Goal: Task Accomplishment & Management: Complete application form

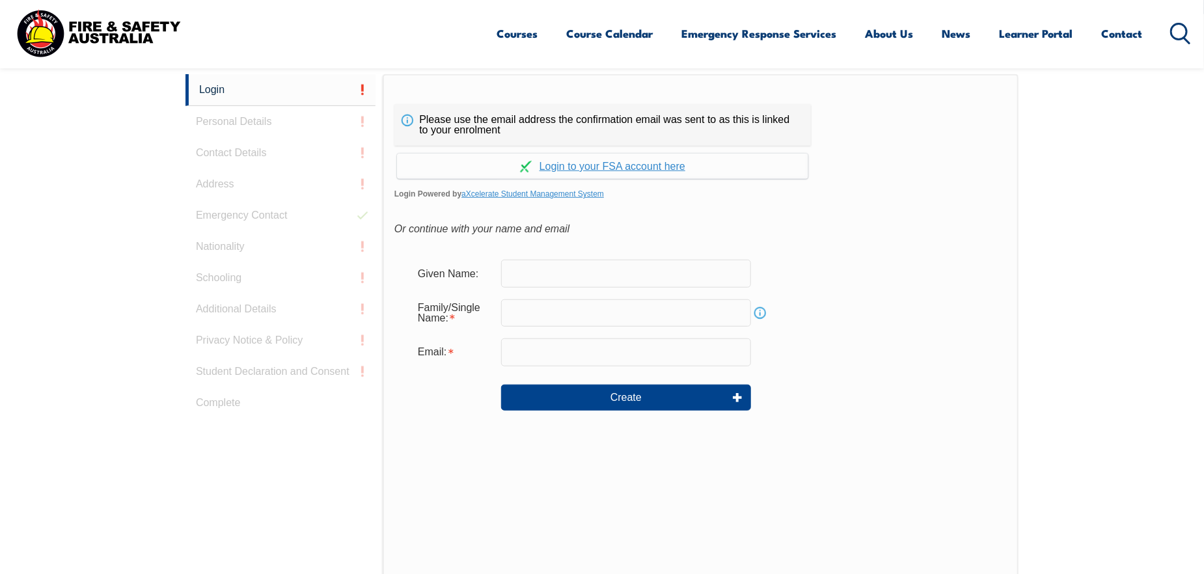
scroll to position [355, 0]
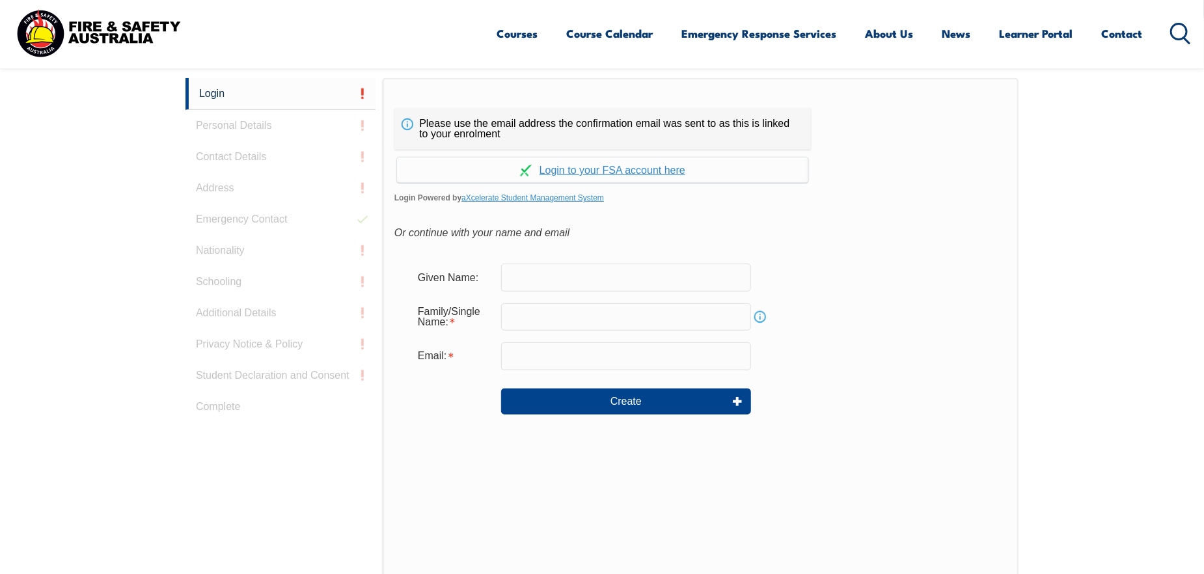
click at [595, 256] on form "Given Name: Family/Single Name: Info Email: Create" at bounding box center [700, 348] width 612 height 195
click at [623, 305] on input "text" at bounding box center [626, 316] width 250 height 27
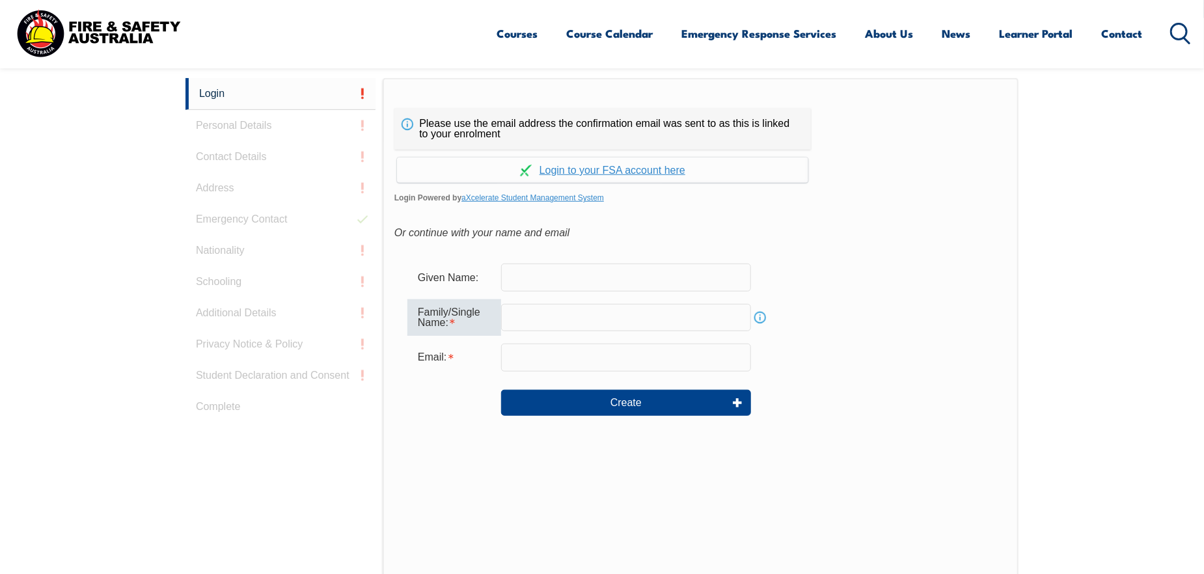
click at [617, 281] on input "text" at bounding box center [626, 277] width 250 height 27
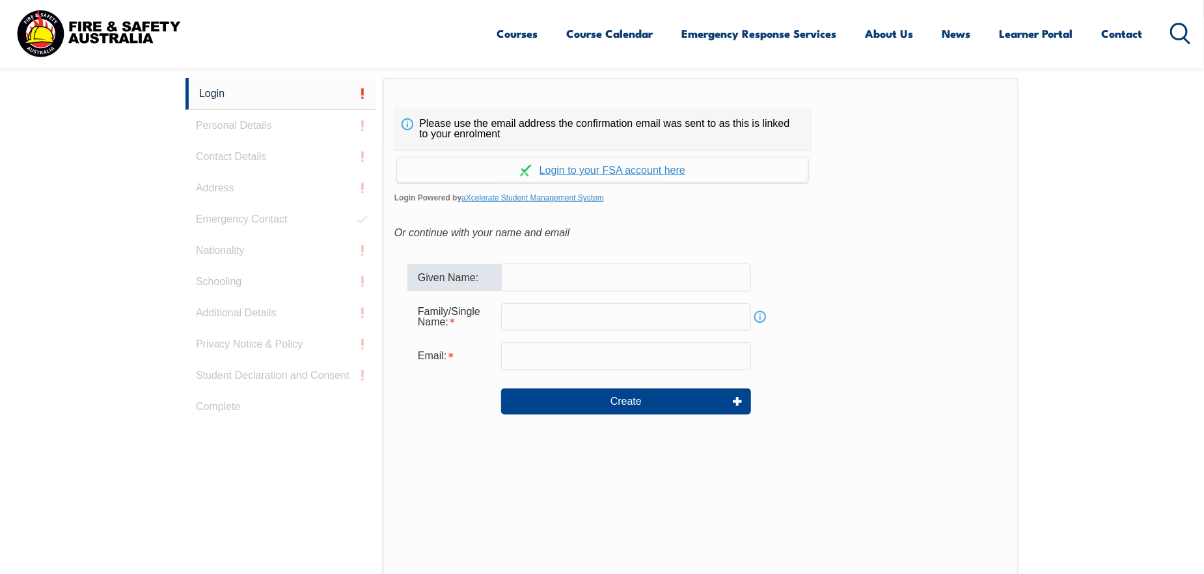
click at [569, 272] on input "text" at bounding box center [626, 277] width 250 height 27
type input "[PERSON_NAME]"
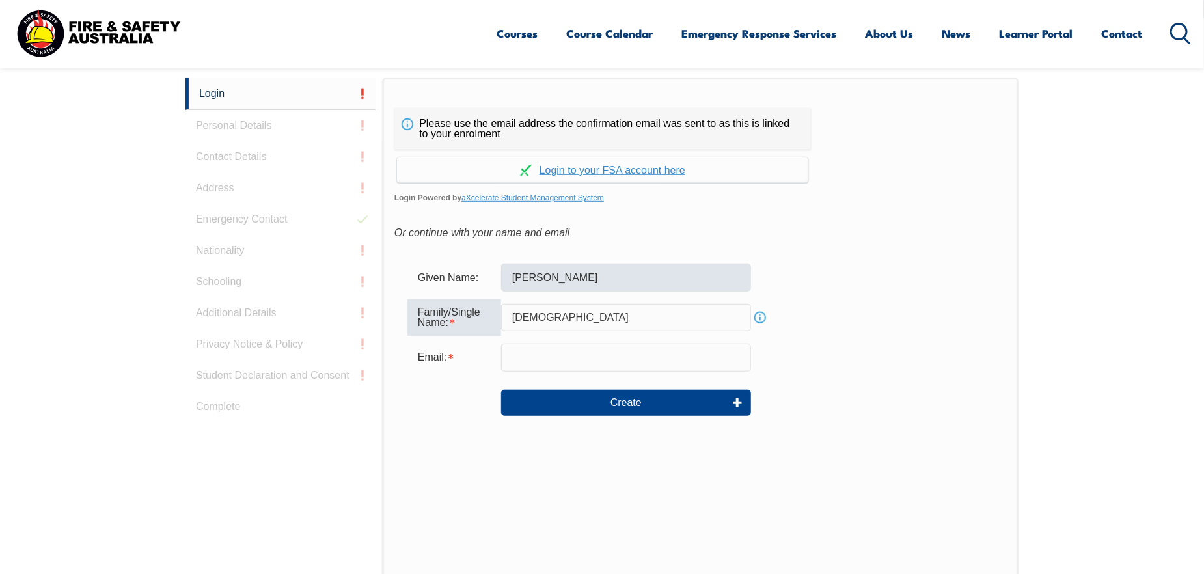
type input "[DEMOGRAPHIC_DATA]"
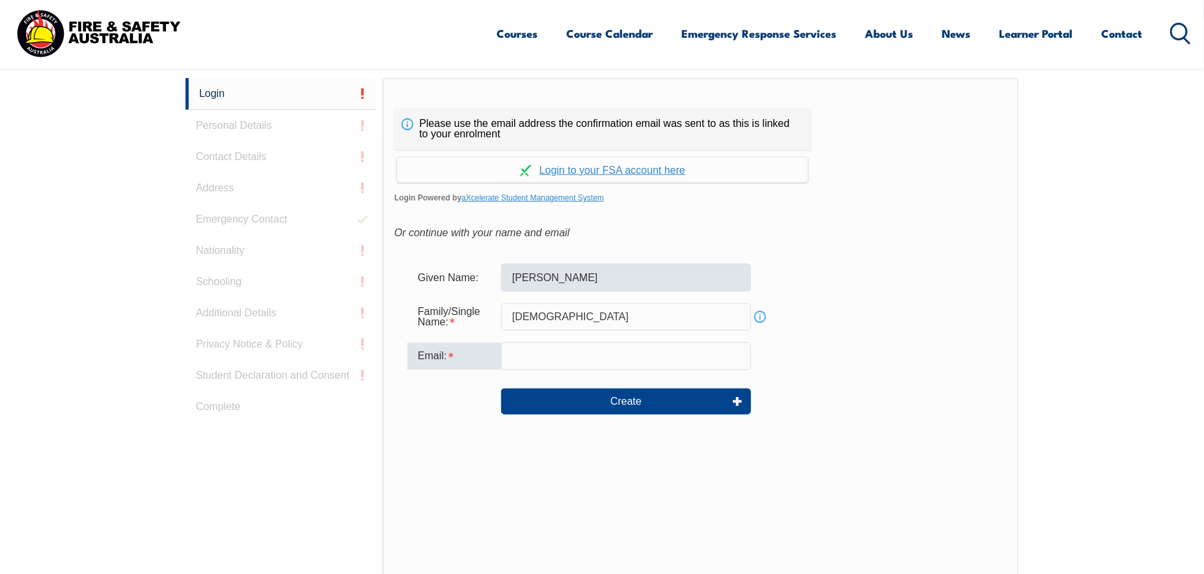
type input "R"
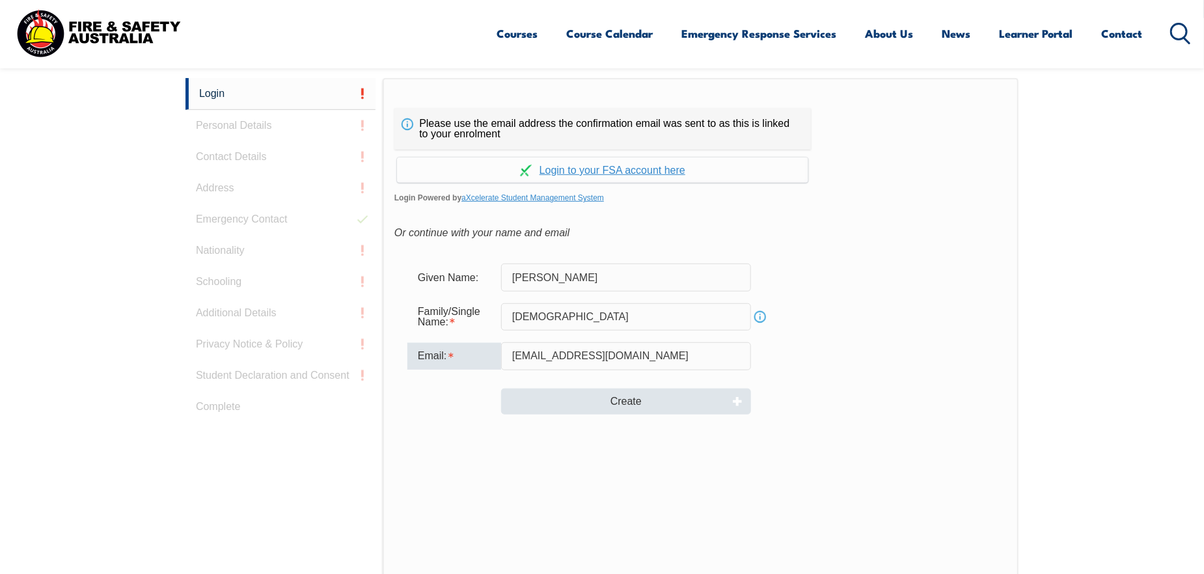
type input "[EMAIL_ADDRESS][DOMAIN_NAME]"
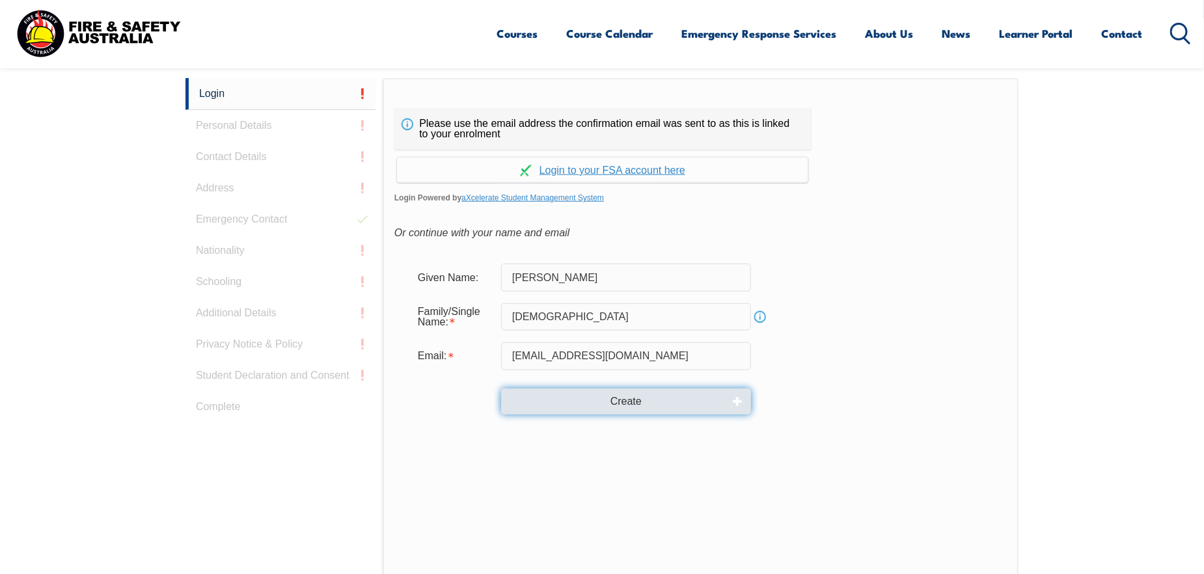
click at [664, 399] on button "Create" at bounding box center [626, 401] width 250 height 26
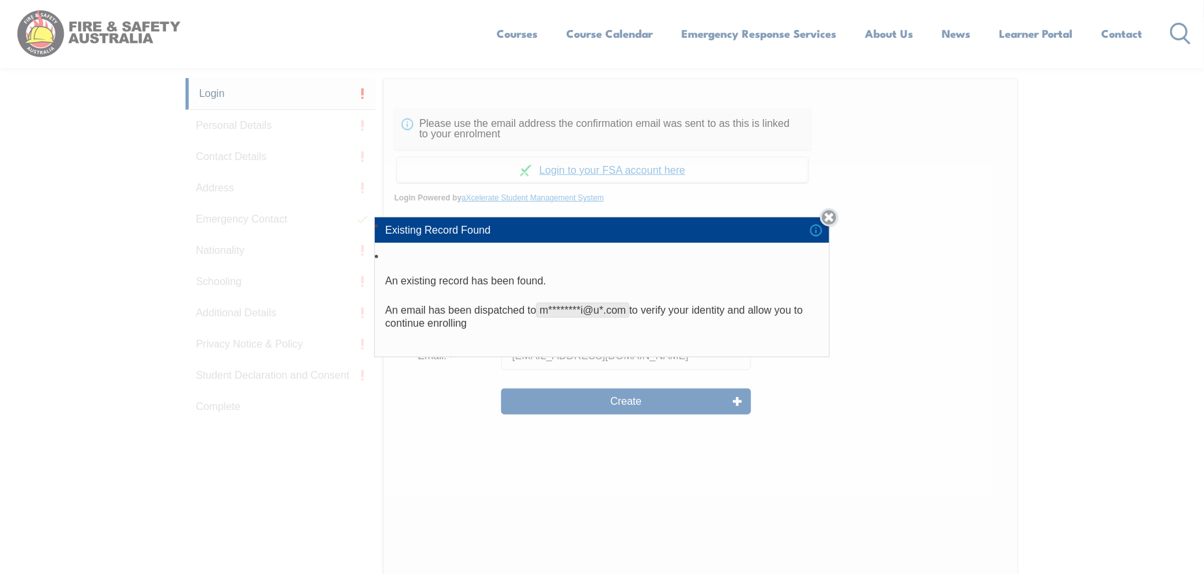
click at [827, 215] on link "Close" at bounding box center [829, 217] width 18 height 18
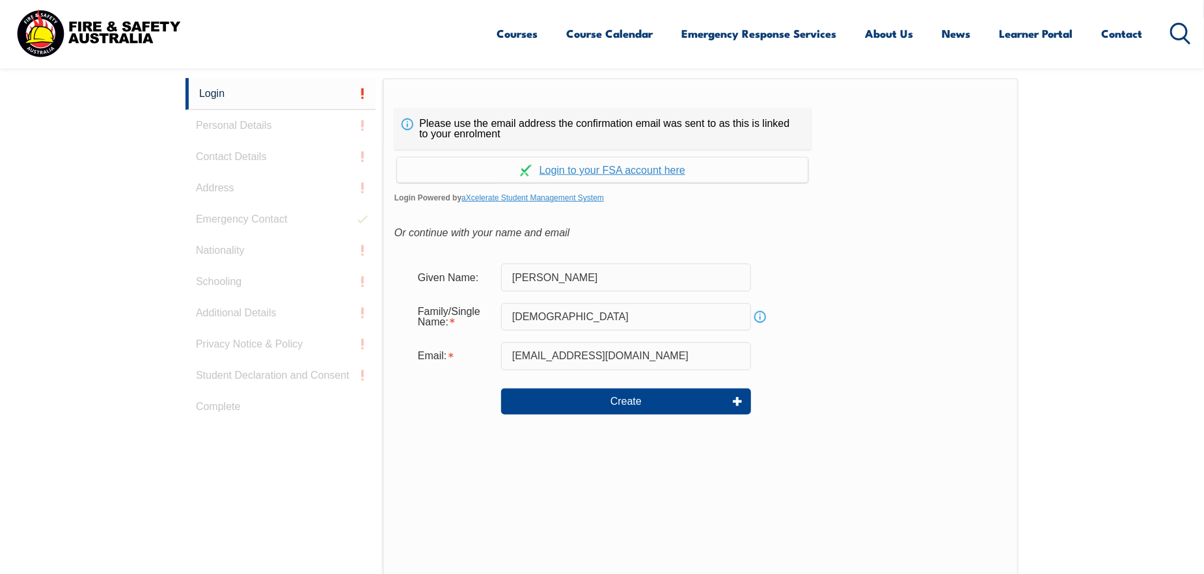
click at [826, 236] on div "Or continue with your name and email" at bounding box center [700, 233] width 612 height 20
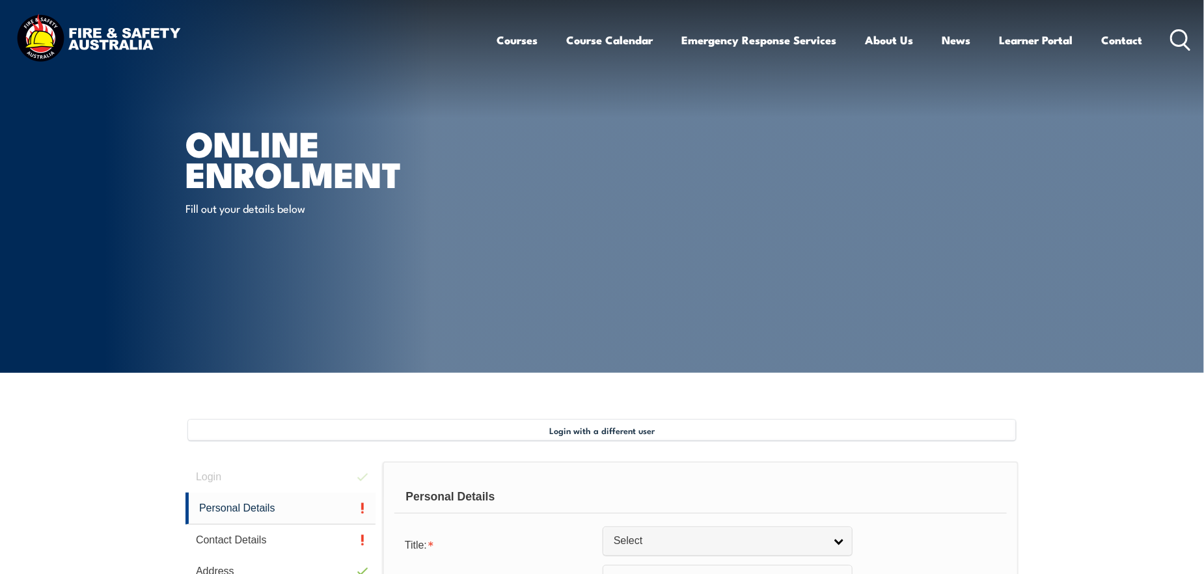
type input "[PERSON_NAME]"
type input "Papahatlis"
type input "[DATE]"
select select "M"
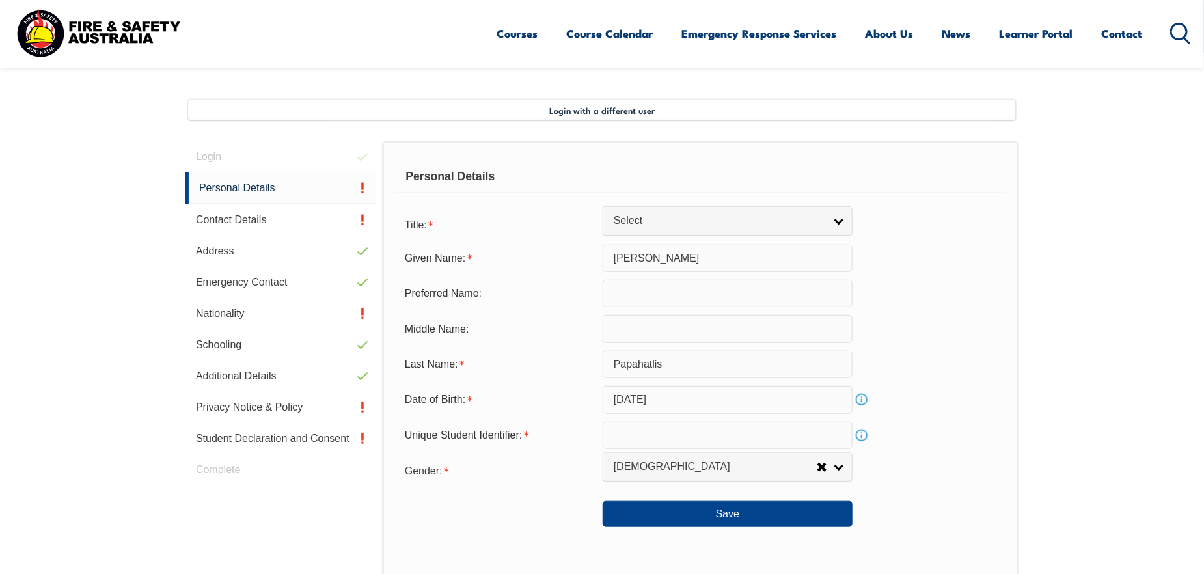
scroll to position [354, 0]
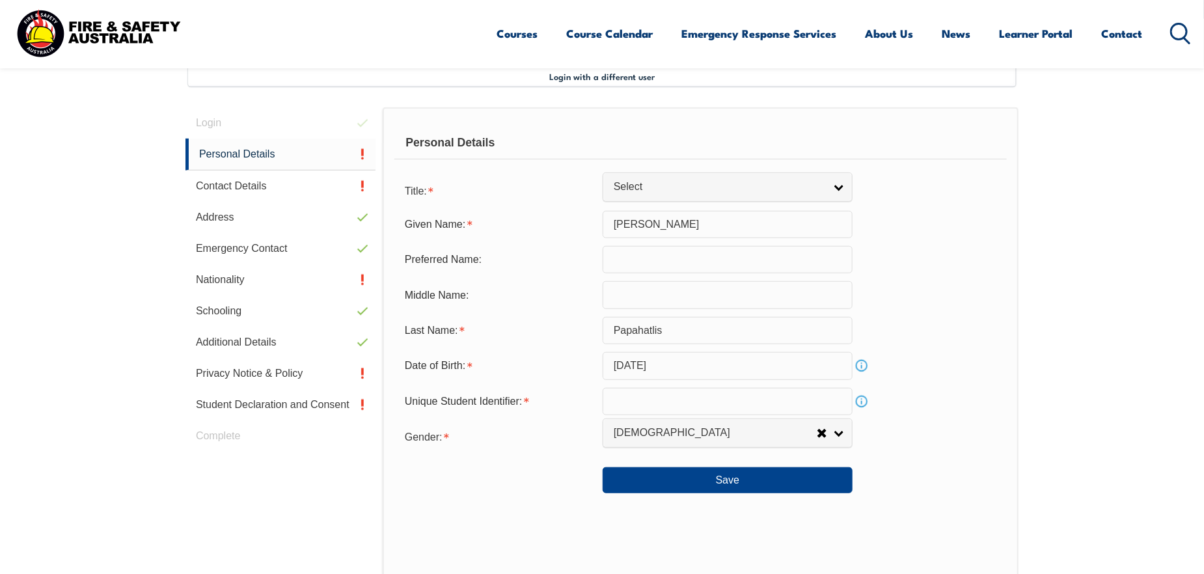
click at [747, 360] on input "December 16, 1970" at bounding box center [728, 365] width 250 height 27
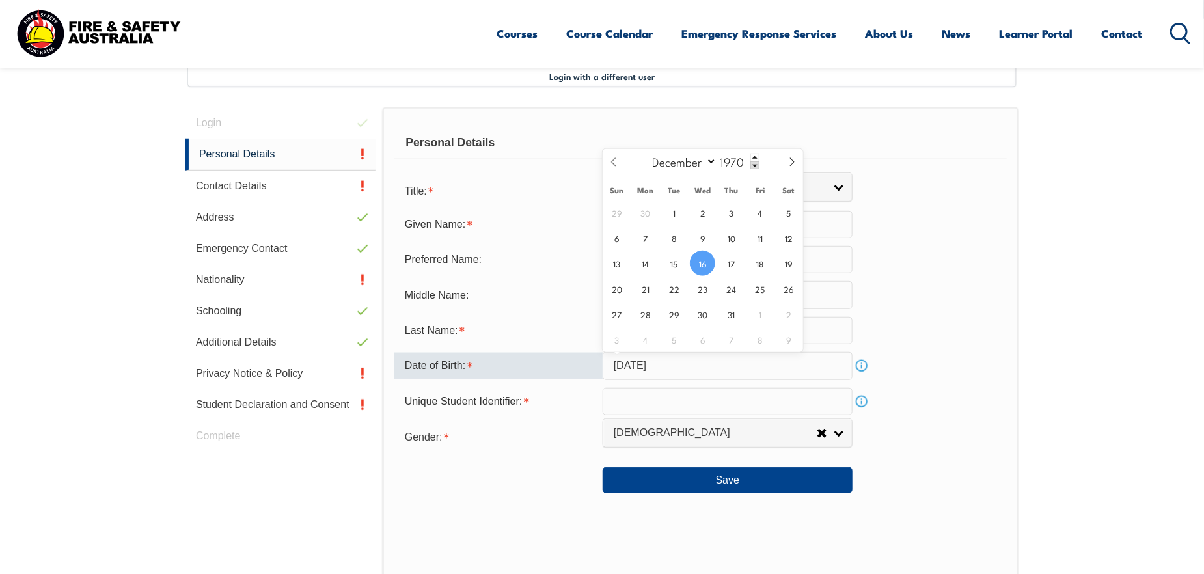
click at [747, 360] on input "December 16, 1970" at bounding box center [728, 365] width 250 height 27
click at [1019, 122] on section "Login with a different user Login Personal Details Contact Details Address Emer…" at bounding box center [602, 421] width 1204 height 804
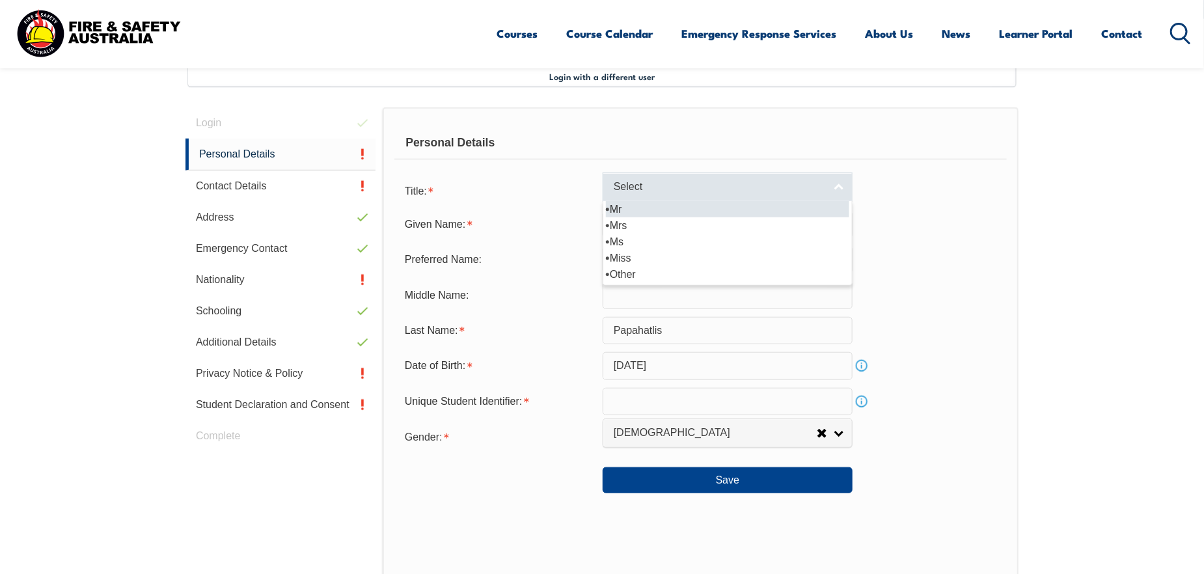
click at [763, 190] on span "Select" at bounding box center [719, 187] width 211 height 14
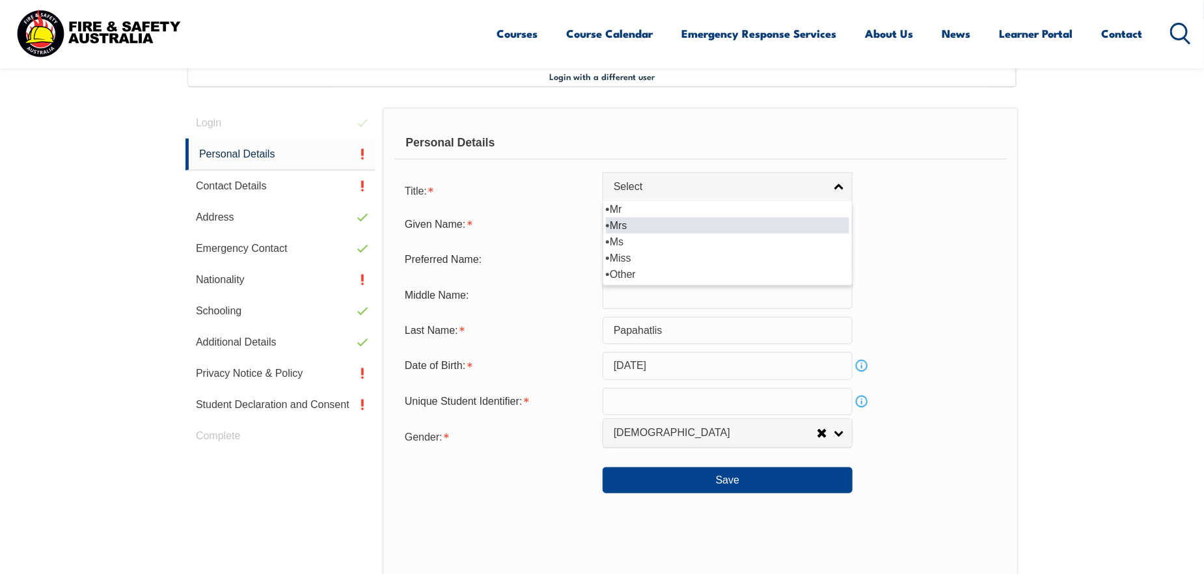
click at [720, 224] on li "Mrs" at bounding box center [727, 225] width 243 height 16
select select "Mrs"
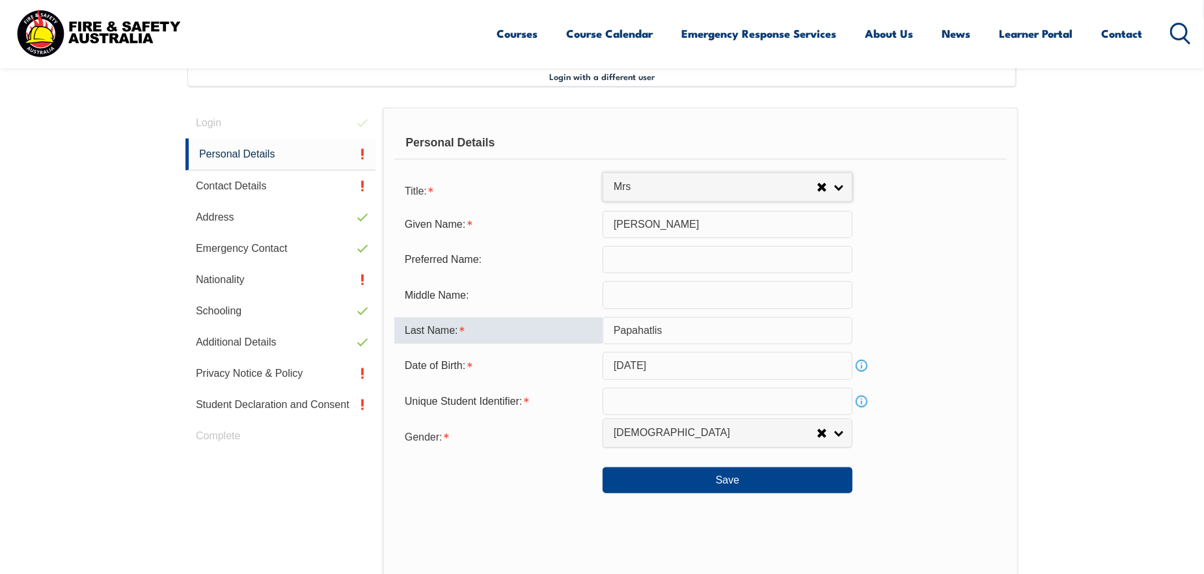
click at [716, 334] on input "Papahatlis" at bounding box center [728, 330] width 250 height 27
type input "[DEMOGRAPHIC_DATA]"
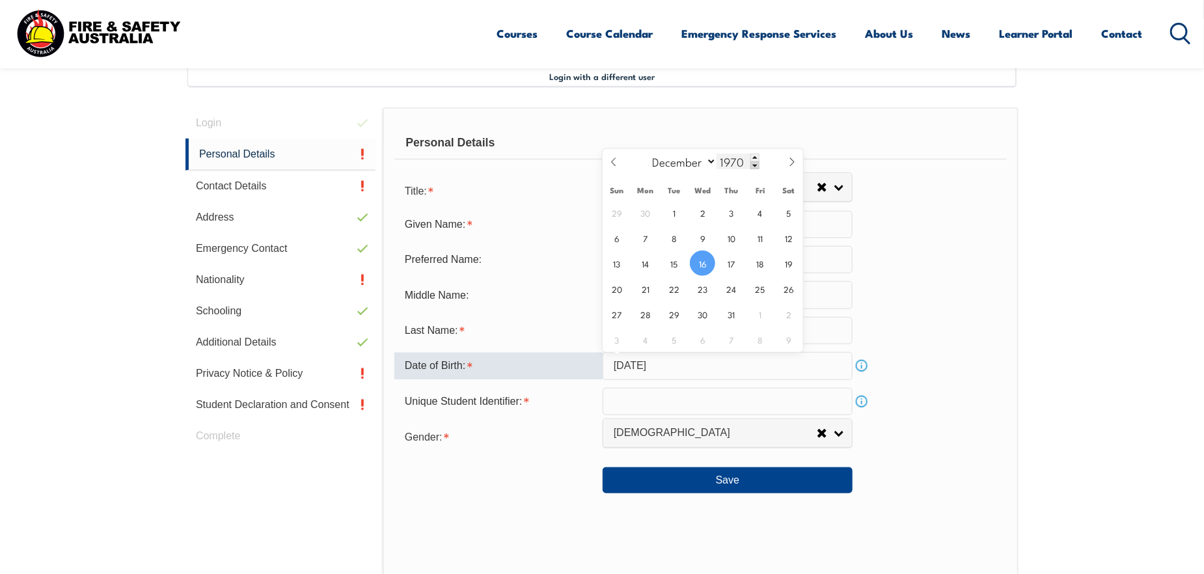
click at [750, 161] on span at bounding box center [754, 165] width 9 height 8
click at [755, 154] on span at bounding box center [754, 158] width 9 height 8
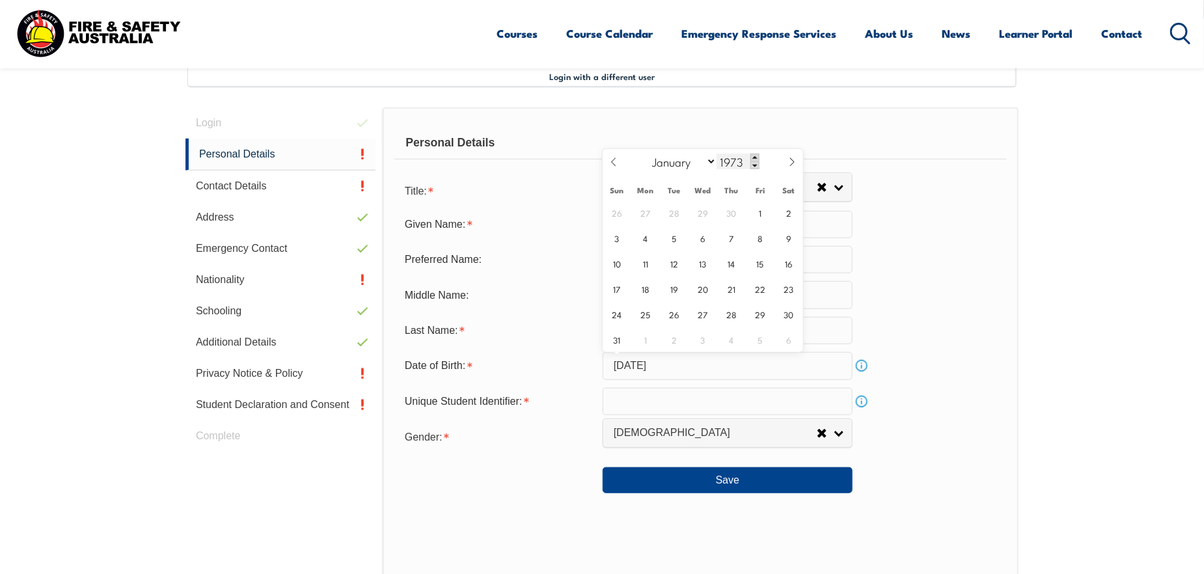
click at [755, 154] on span at bounding box center [754, 158] width 9 height 8
click at [756, 154] on span at bounding box center [754, 158] width 9 height 8
type input "1976"
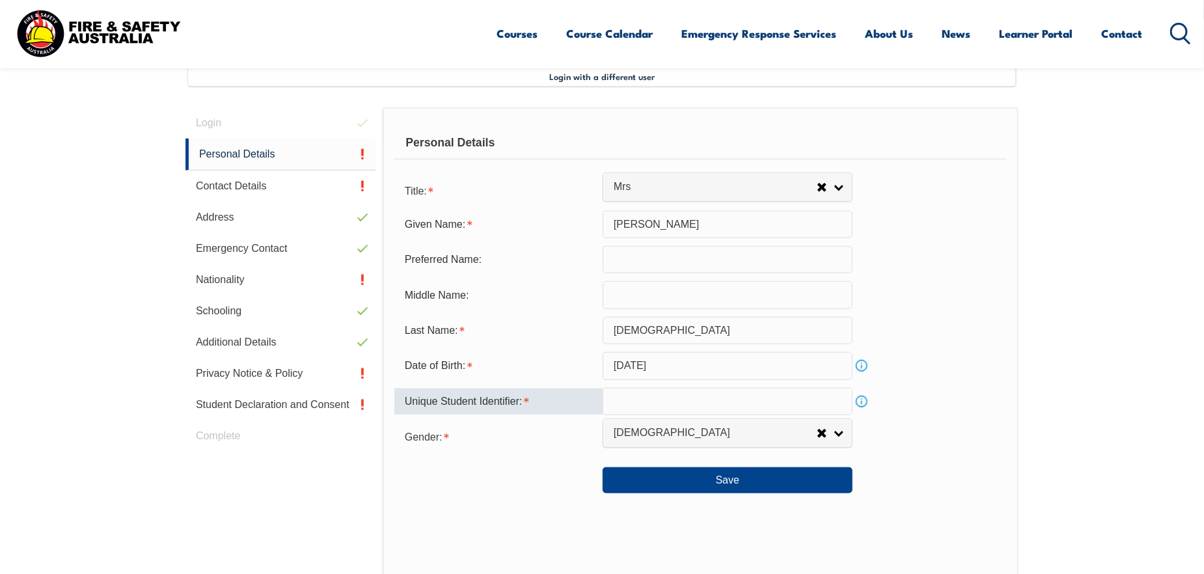
click at [668, 409] on input "text" at bounding box center [728, 401] width 250 height 27
click at [866, 405] on link "Info" at bounding box center [861, 401] width 18 height 18
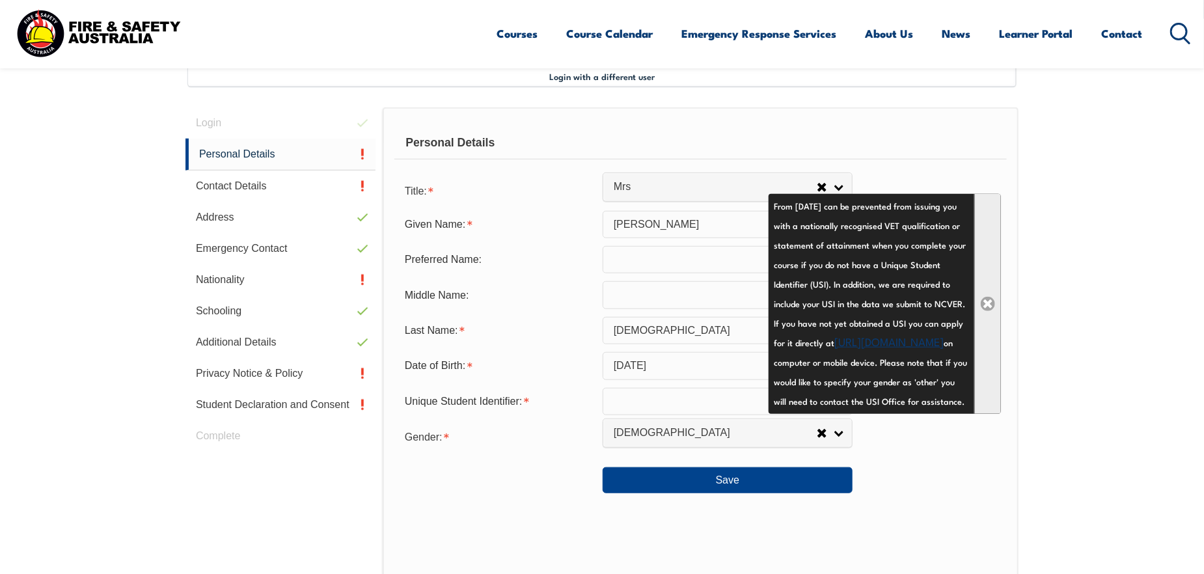
click at [989, 312] on link "Close" at bounding box center [987, 304] width 27 height 220
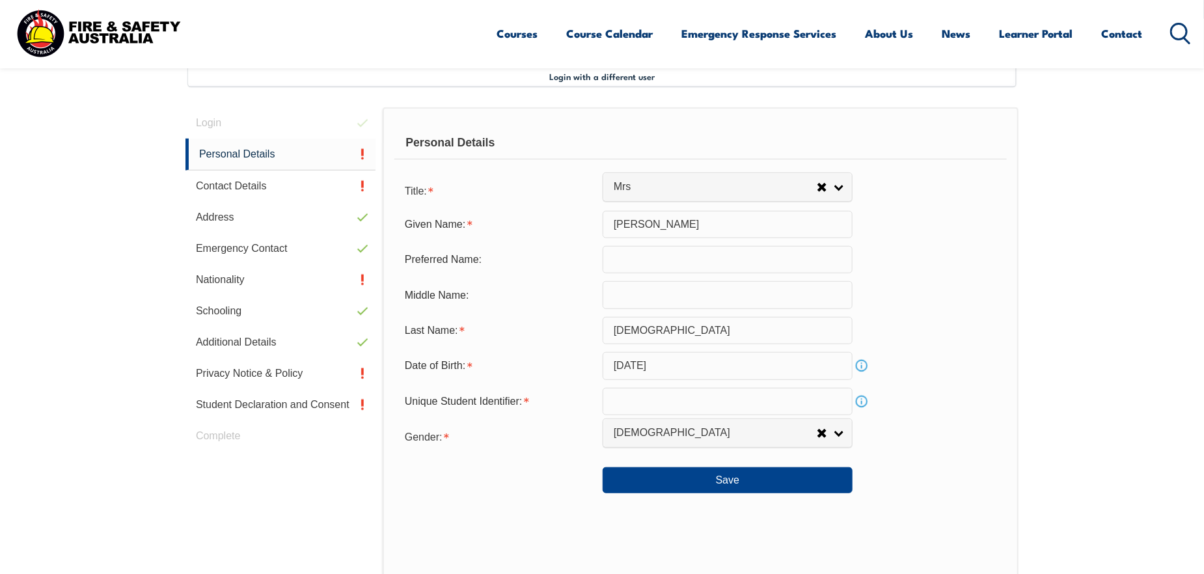
click at [746, 165] on div "Personal Details Title: Mr Mrs Ms Miss Other Mrs Mr Mrs Ms Miss Other Given Nam…" at bounding box center [701, 393] width 636 height 572
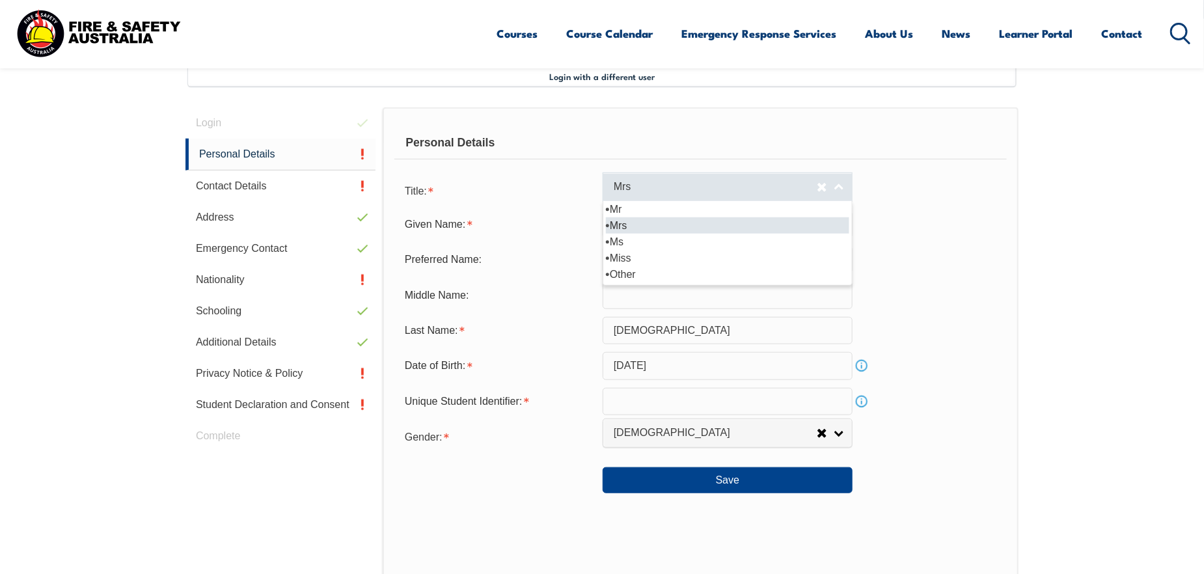
click at [750, 175] on link "Mrs" at bounding box center [728, 186] width 250 height 29
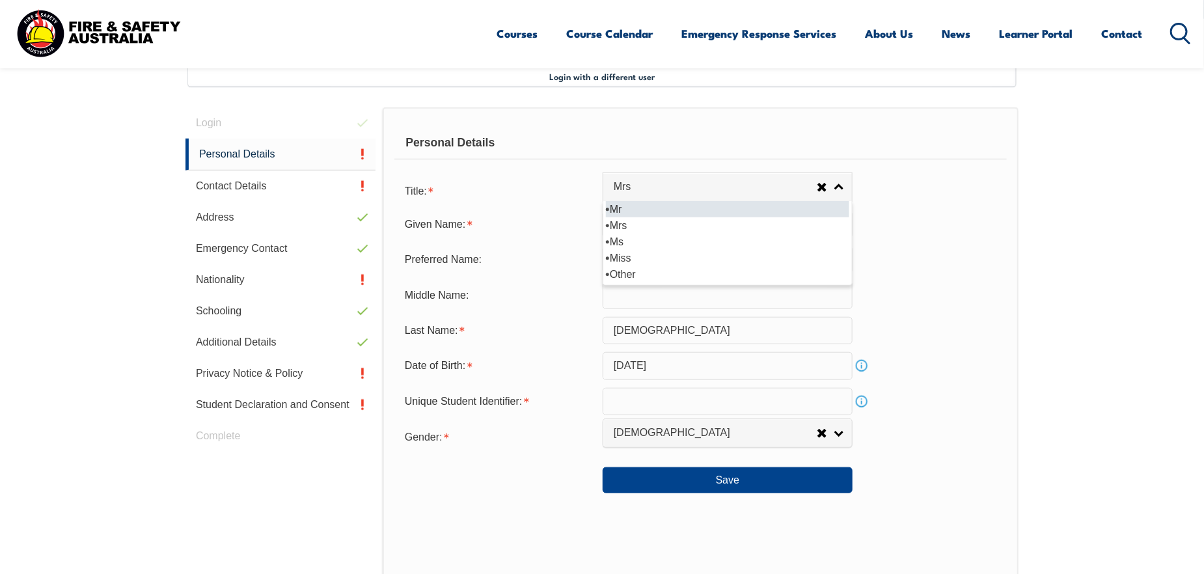
click at [694, 207] on li "Mr" at bounding box center [727, 209] width 243 height 16
select select "Mr"
click at [714, 306] on input "text" at bounding box center [728, 294] width 250 height 27
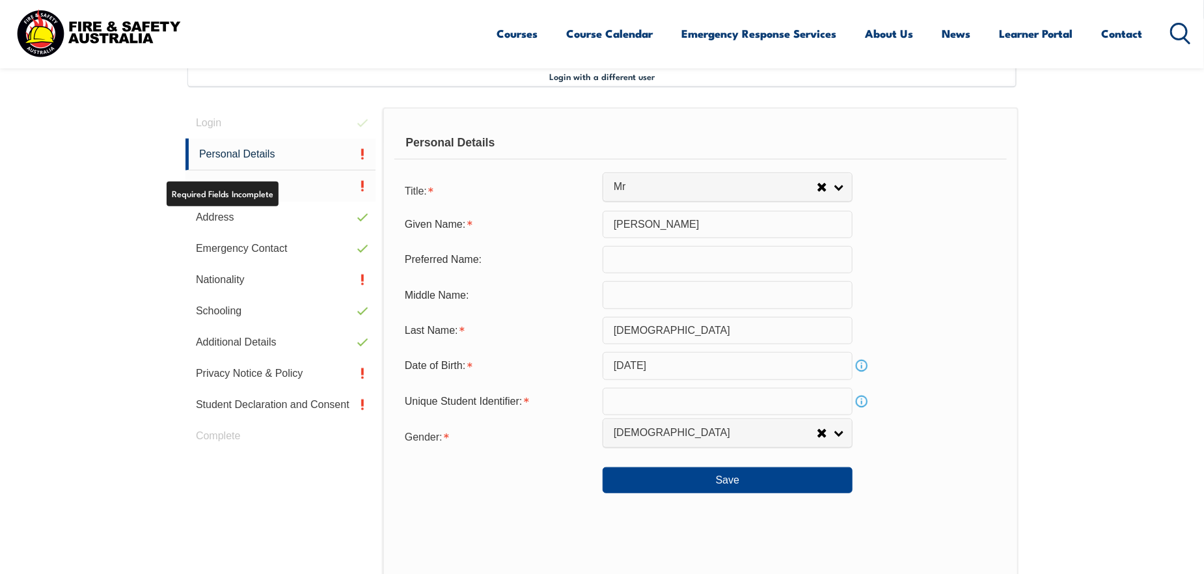
click at [251, 196] on link "Contact Details" at bounding box center [280, 185] width 190 height 31
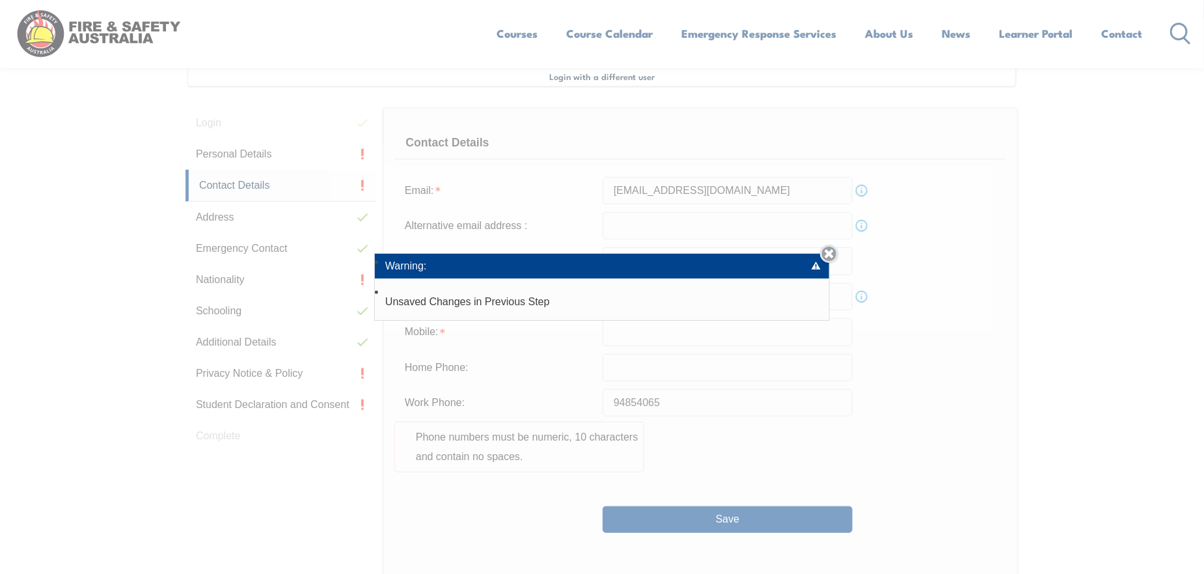
click at [824, 252] on link "Close" at bounding box center [829, 254] width 18 height 18
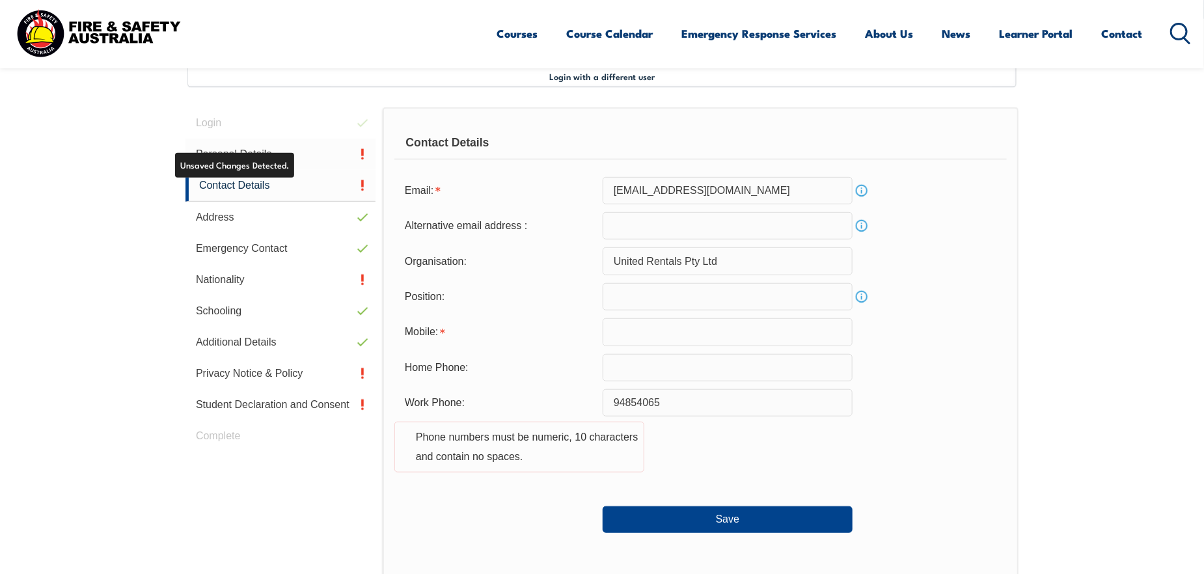
click at [269, 152] on link "Personal Details" at bounding box center [280, 154] width 190 height 31
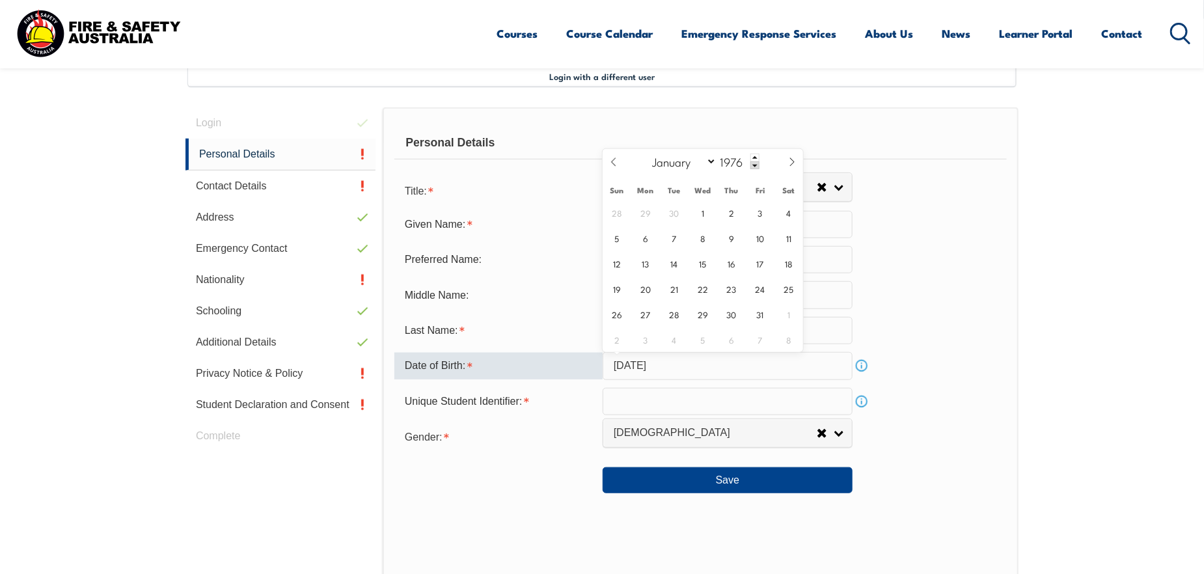
click at [809, 367] on input "December 16, 1970" at bounding box center [728, 365] width 250 height 27
click at [720, 370] on input "December 16, 1970" at bounding box center [728, 365] width 250 height 27
click at [732, 268] on span "16" at bounding box center [730, 263] width 25 height 25
type input "December 16, 1976"
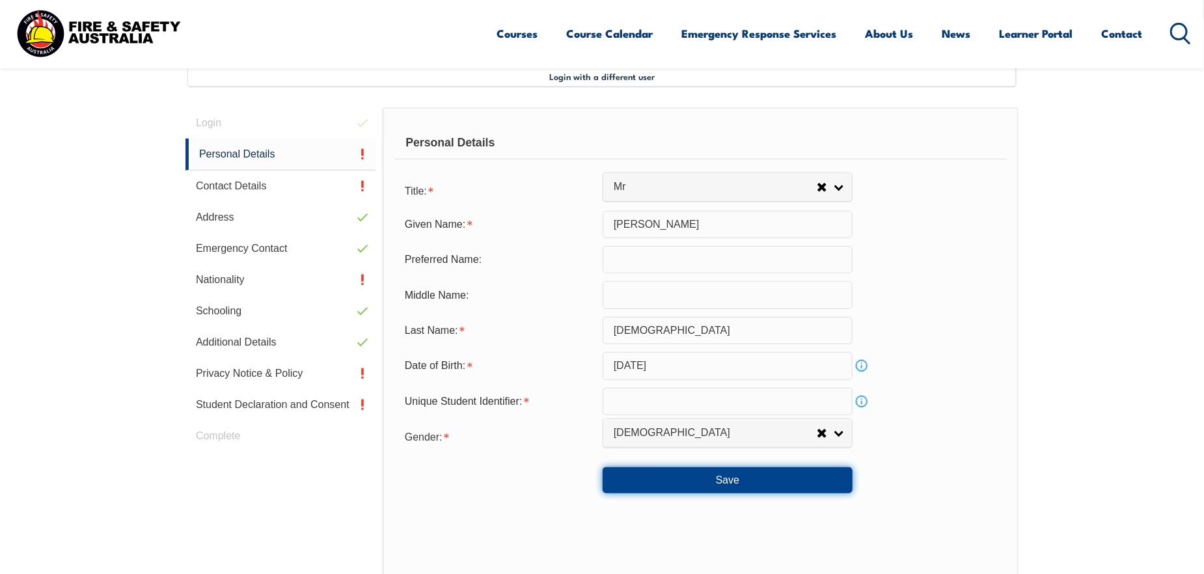
click at [703, 476] on button "Save" at bounding box center [728, 480] width 250 height 26
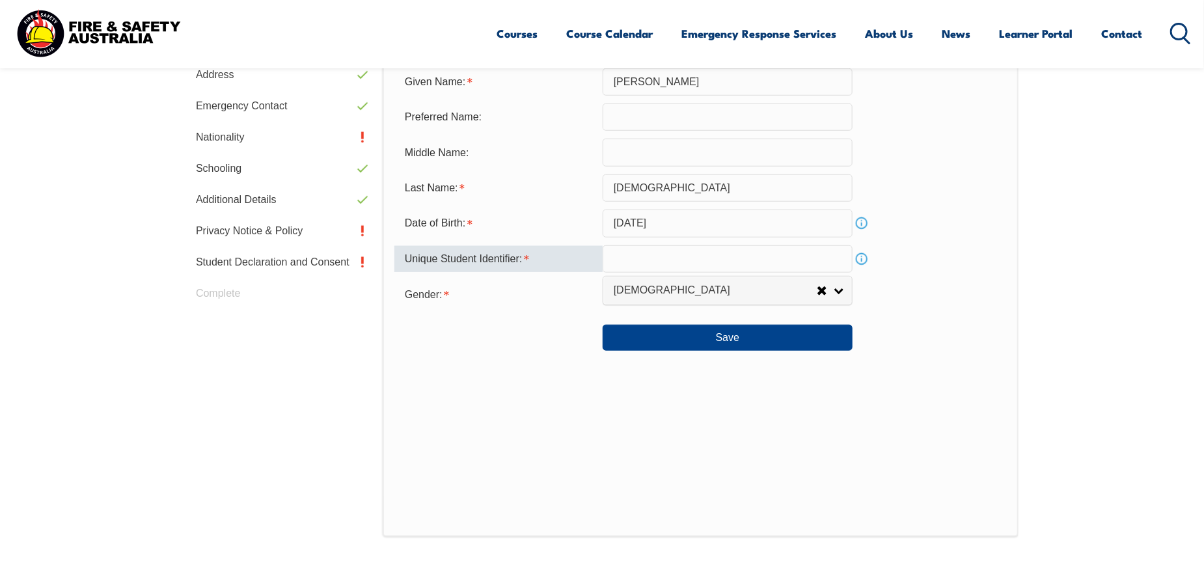
scroll to position [417, 0]
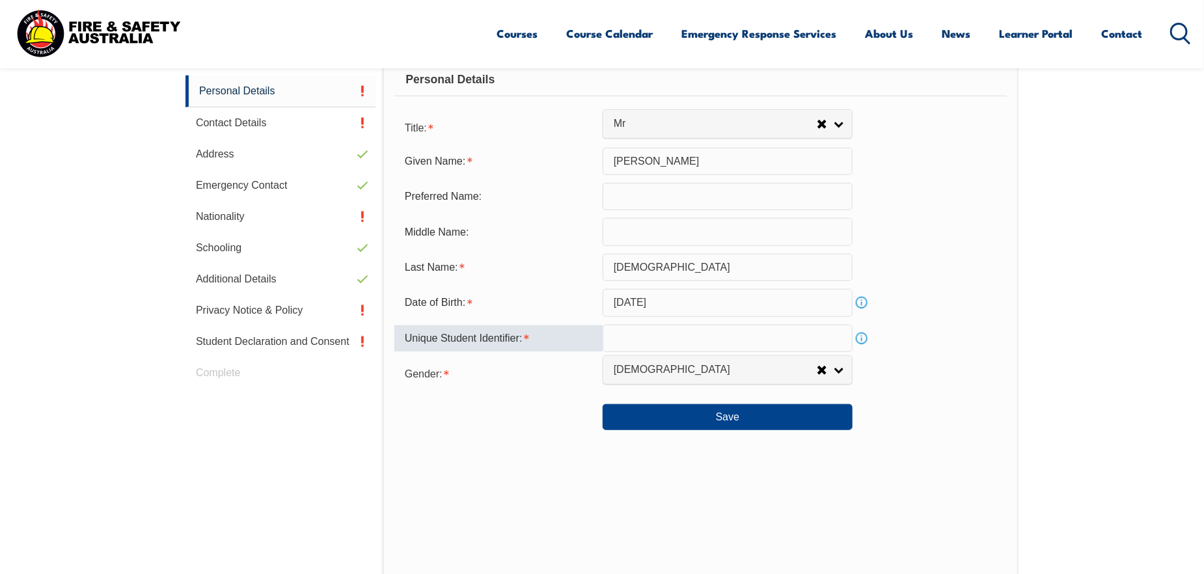
click at [675, 344] on input "text" at bounding box center [728, 338] width 250 height 27
click at [248, 131] on link "Contact Details" at bounding box center [280, 122] width 190 height 31
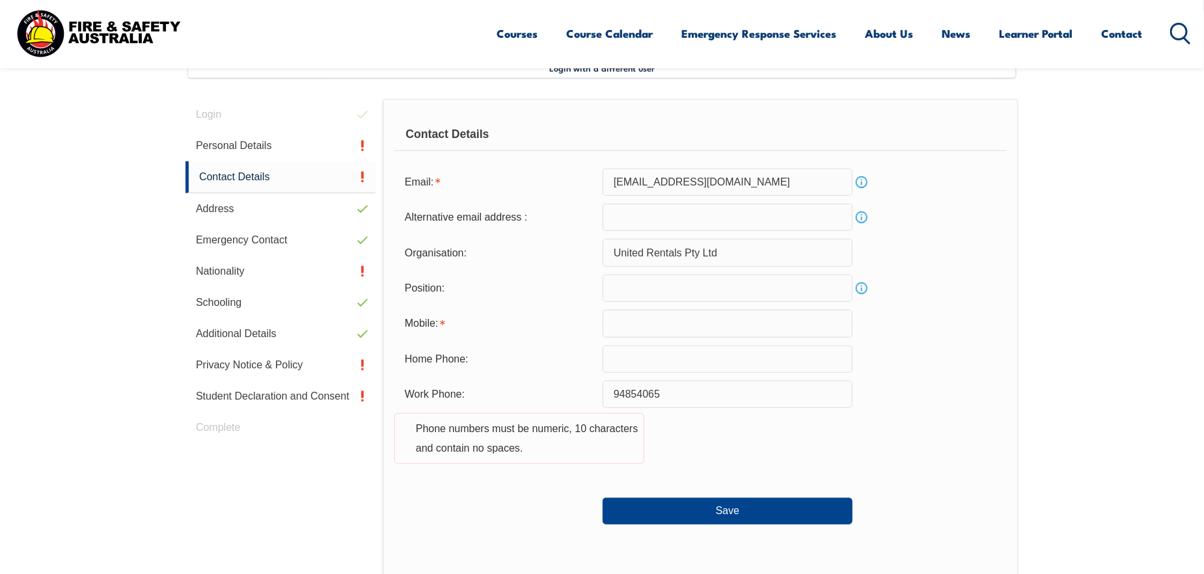
scroll to position [354, 0]
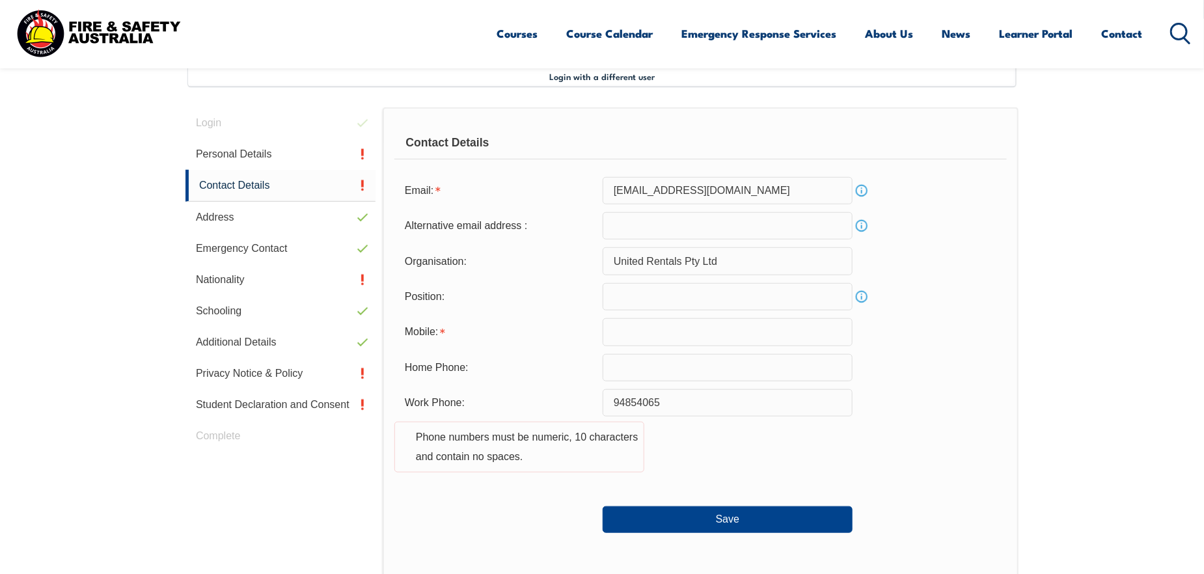
click at [712, 331] on input "text" at bounding box center [728, 331] width 250 height 27
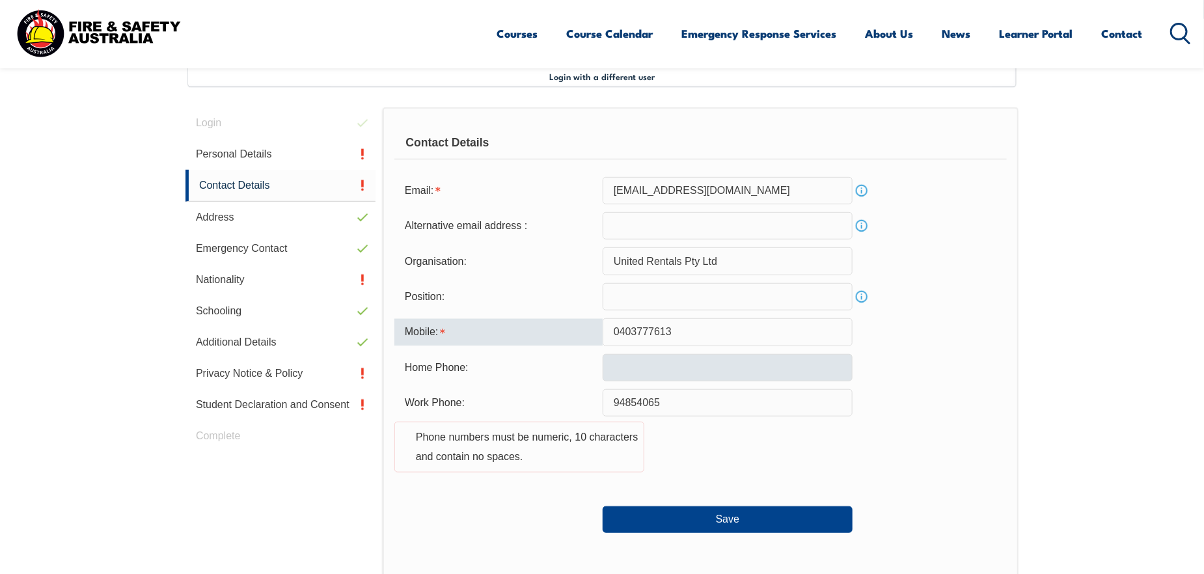
type input "0403777613"
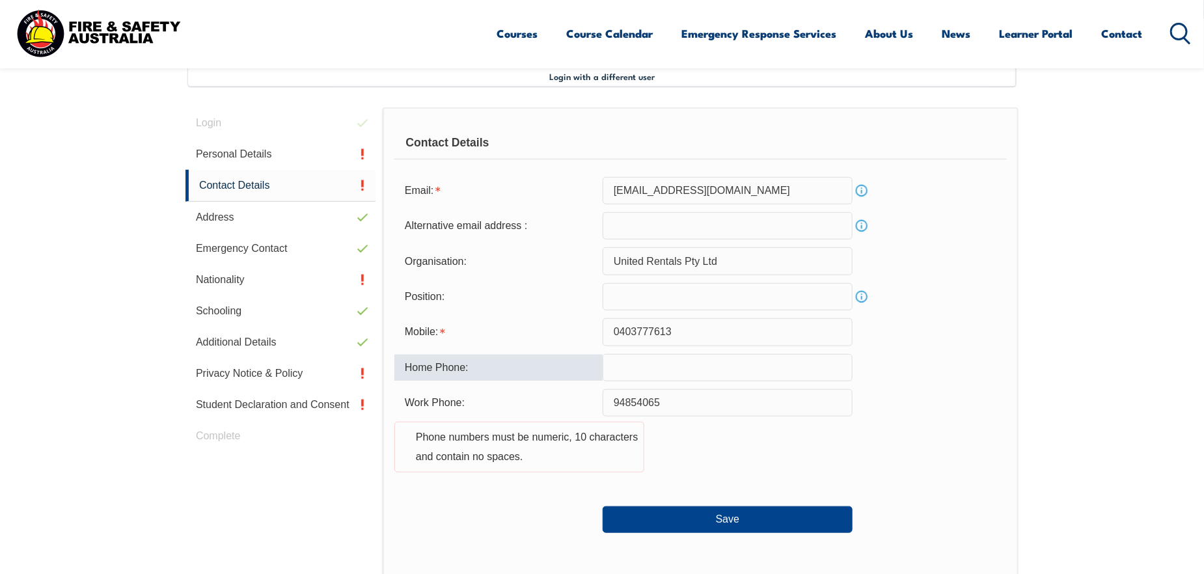
click at [726, 368] on input "text" at bounding box center [728, 367] width 250 height 27
click at [662, 395] on input "94854065" at bounding box center [728, 402] width 250 height 27
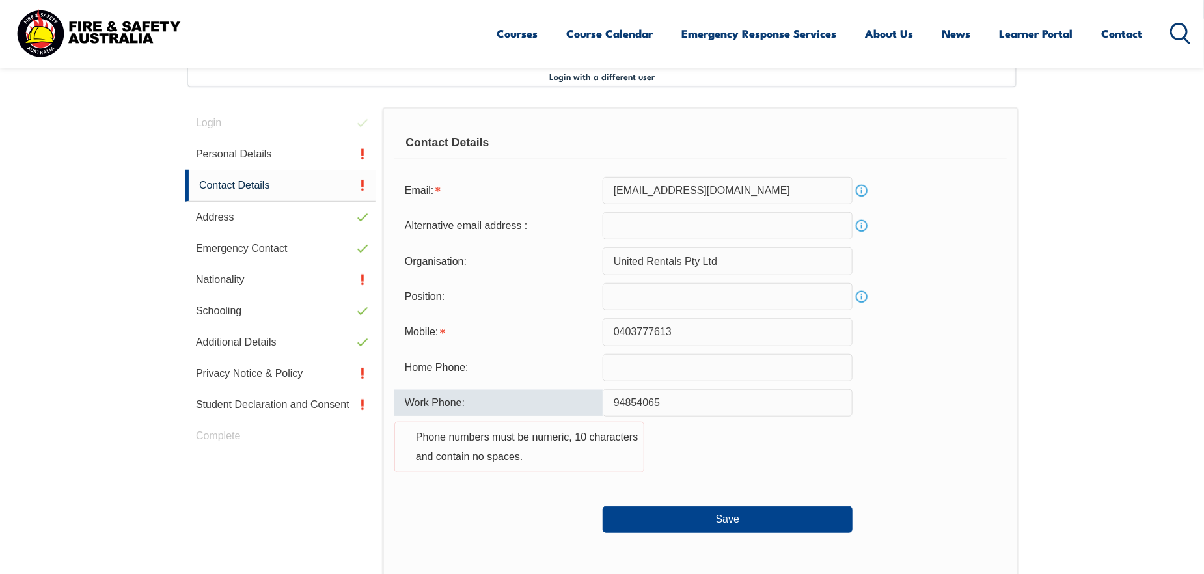
click at [670, 405] on input "94854065" at bounding box center [728, 402] width 250 height 27
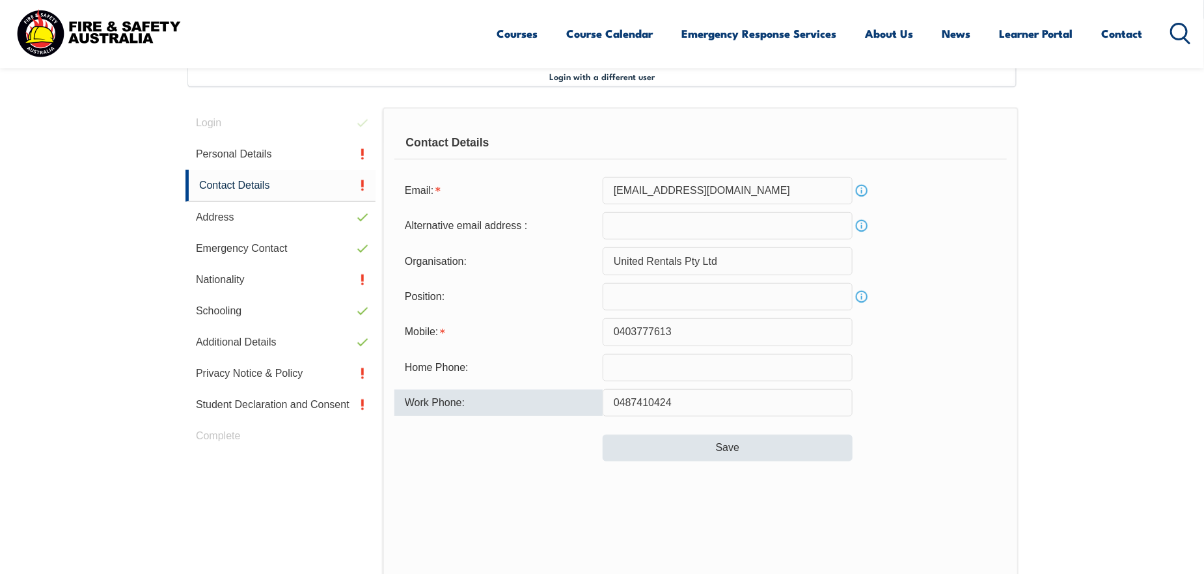
type input "0487410424"
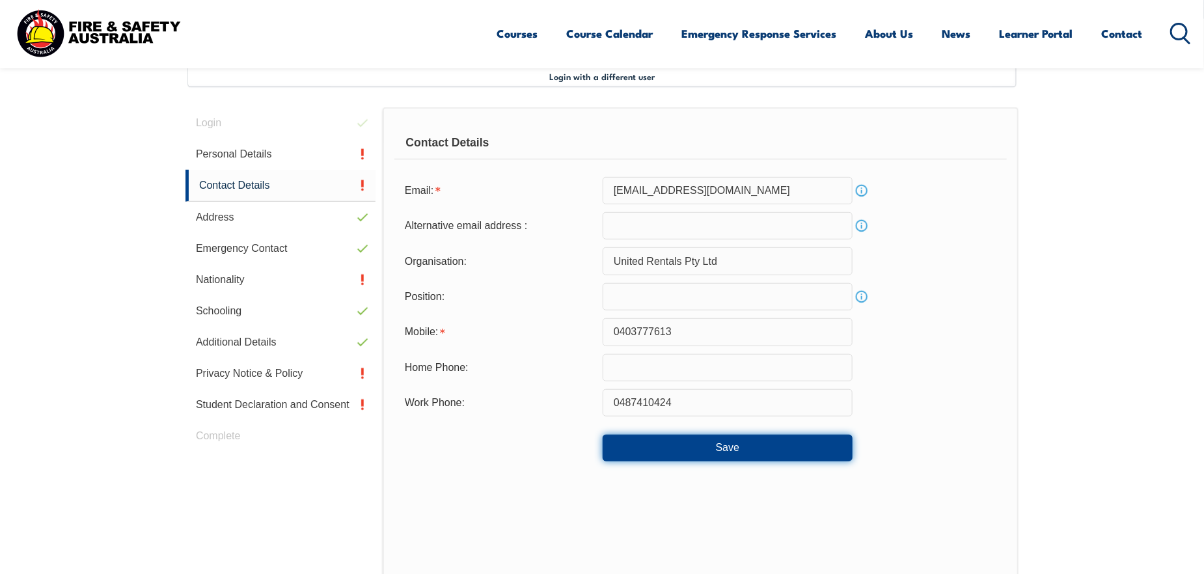
click at [787, 456] on button "Save" at bounding box center [728, 448] width 250 height 26
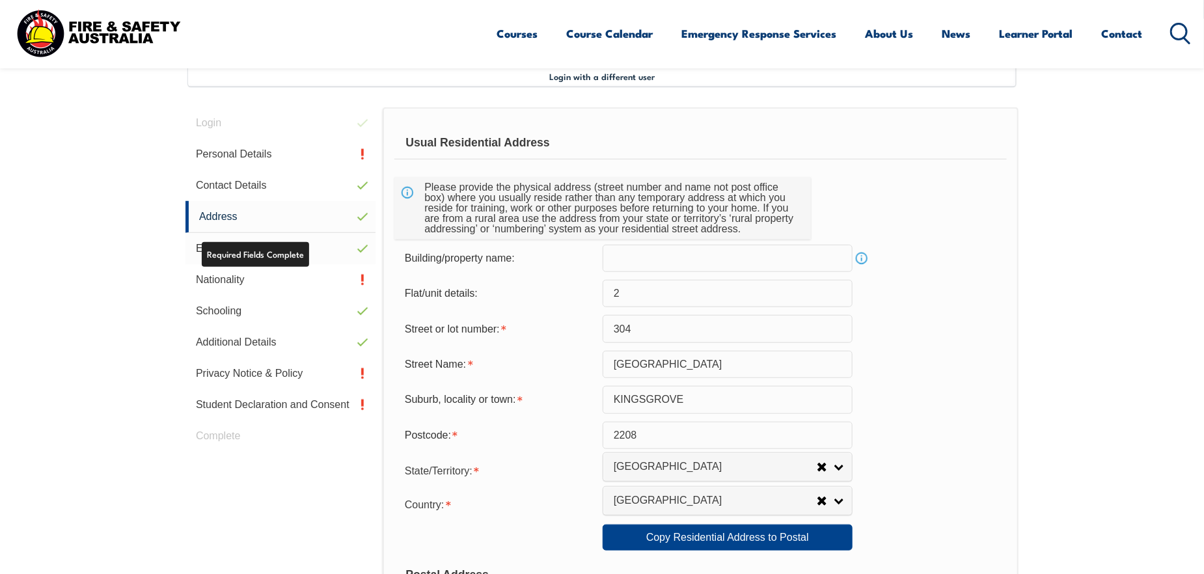
click at [223, 250] on link "Emergency Contact" at bounding box center [280, 248] width 190 height 31
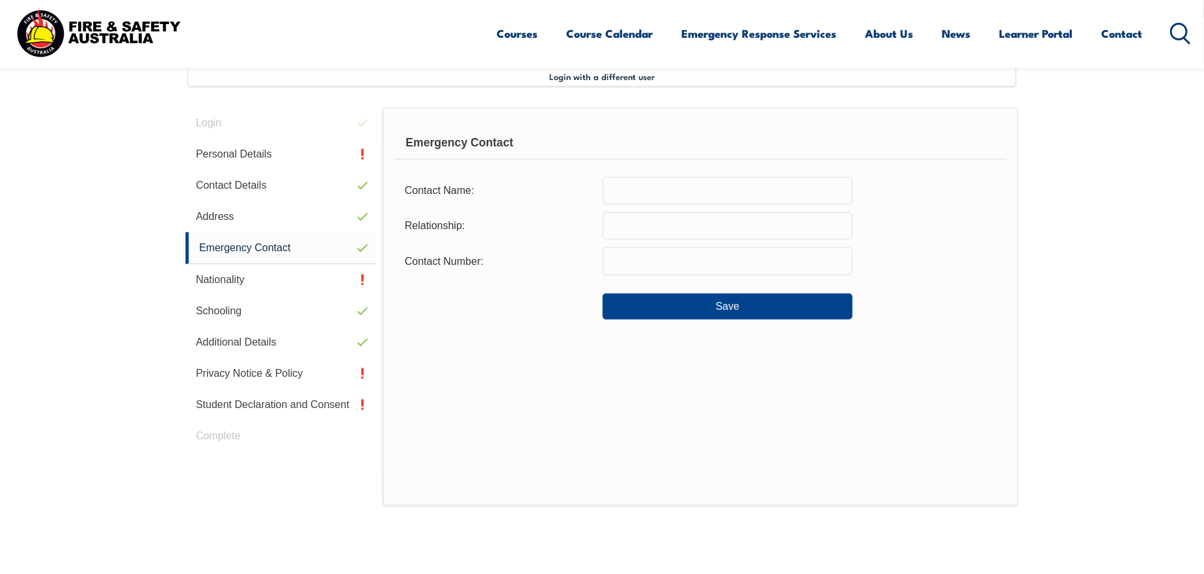
click at [690, 204] on form "Contact Name: Relationship: Contact Number: Save" at bounding box center [700, 248] width 612 height 143
type input "Wei Cui"
type input "Wife"
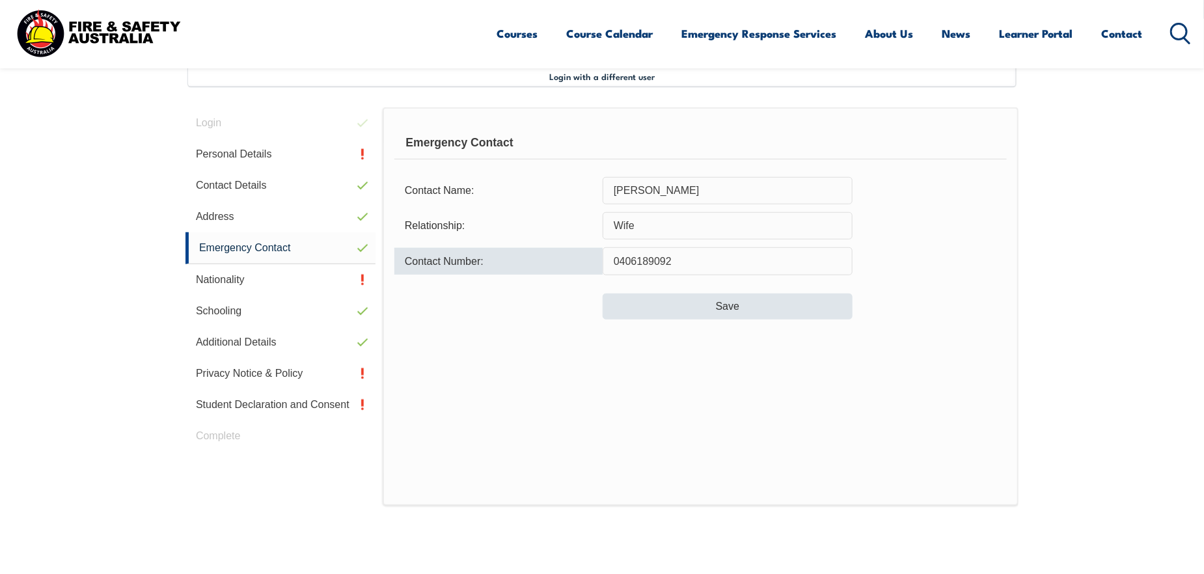
type input "0406189092"
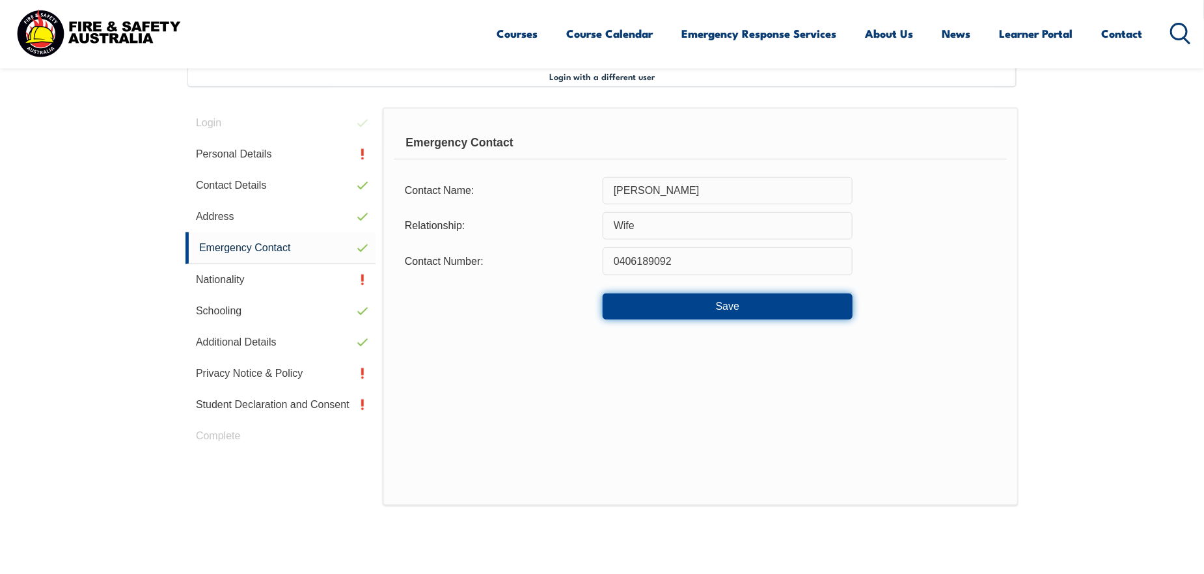
click at [737, 319] on button "Save" at bounding box center [728, 306] width 250 height 26
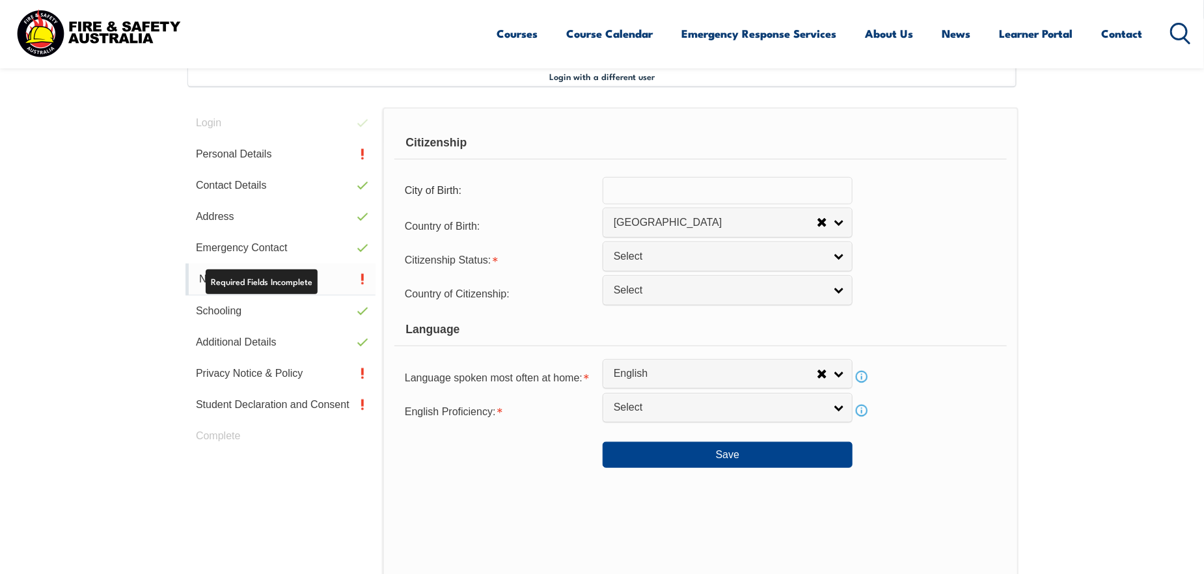
click at [292, 280] on link "Nationality" at bounding box center [280, 280] width 190 height 32
click at [729, 169] on form "Citizenship City of Birth: Country of Birth: Adelie Land (France) Afghanistan A…" at bounding box center [700, 297] width 612 height 341
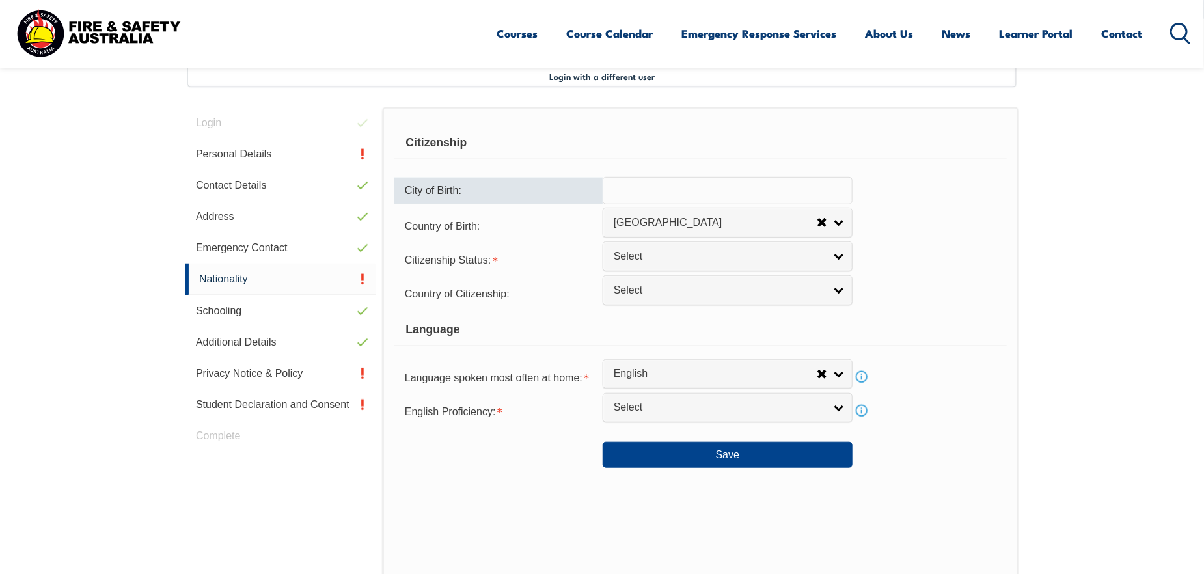
click at [739, 182] on input "text" at bounding box center [728, 190] width 250 height 27
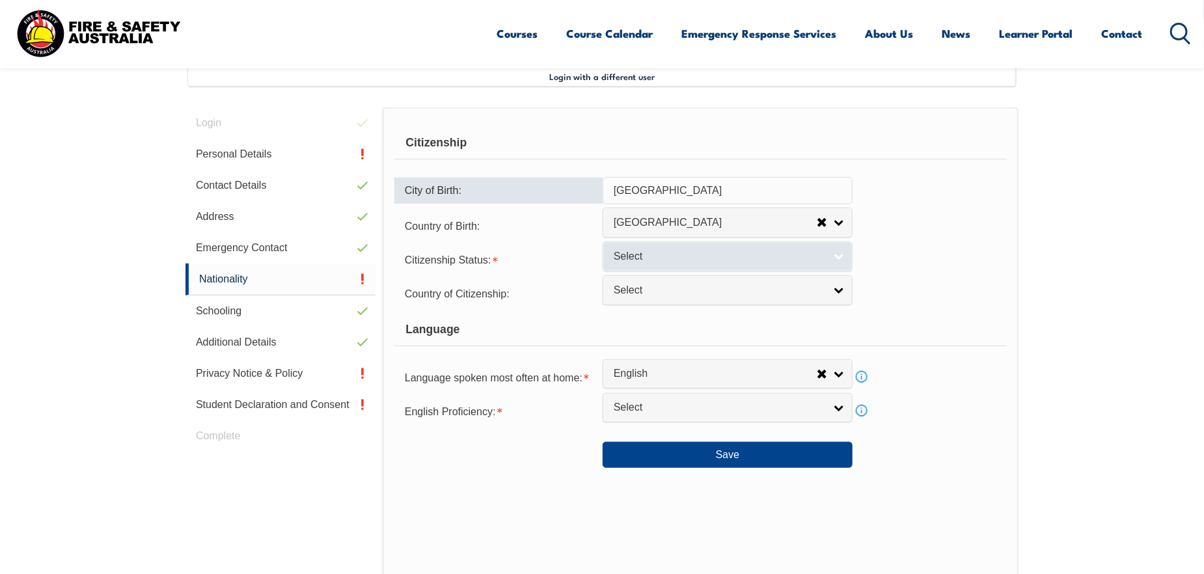
type input "Sydney"
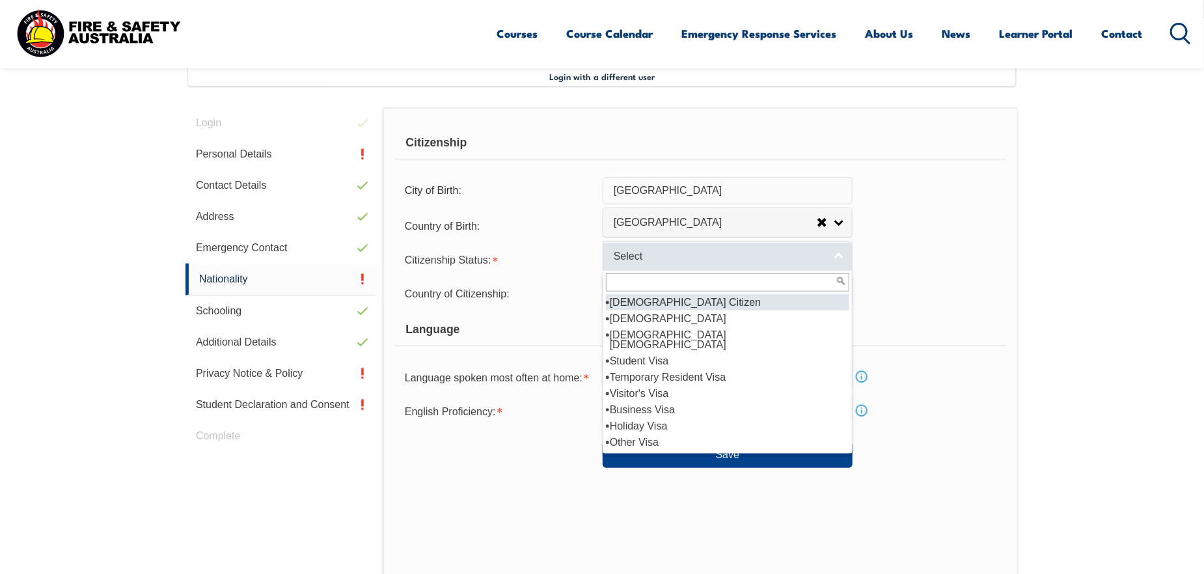
click at [692, 261] on span "Select" at bounding box center [719, 257] width 211 height 14
click at [685, 301] on li "[DEMOGRAPHIC_DATA] Citizen" at bounding box center [727, 302] width 243 height 16
select select "1"
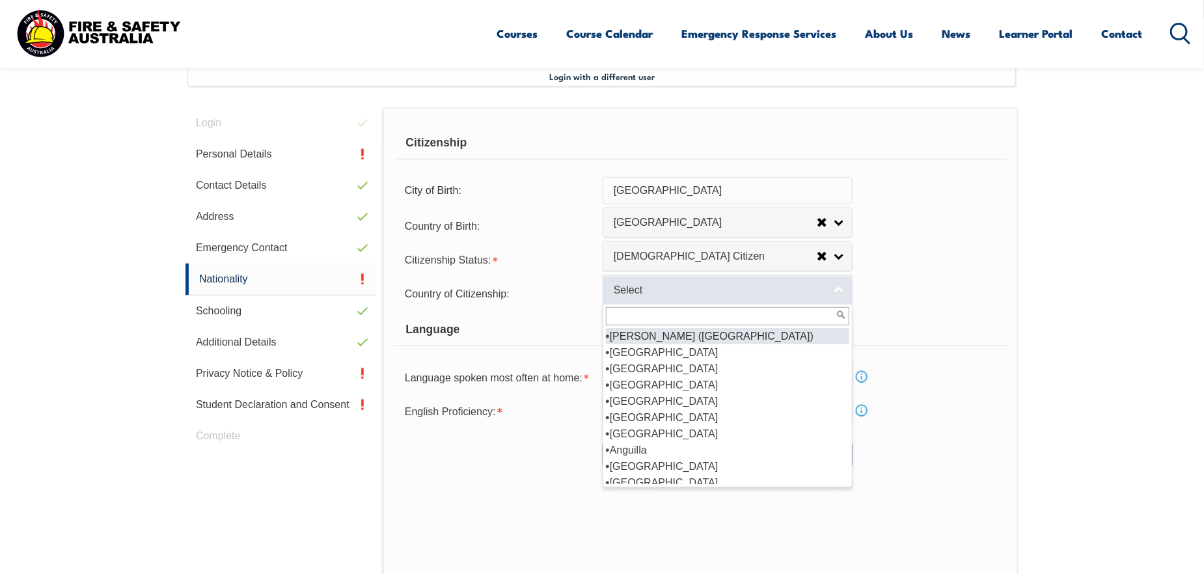
click at [694, 292] on span "Select" at bounding box center [719, 291] width 211 height 14
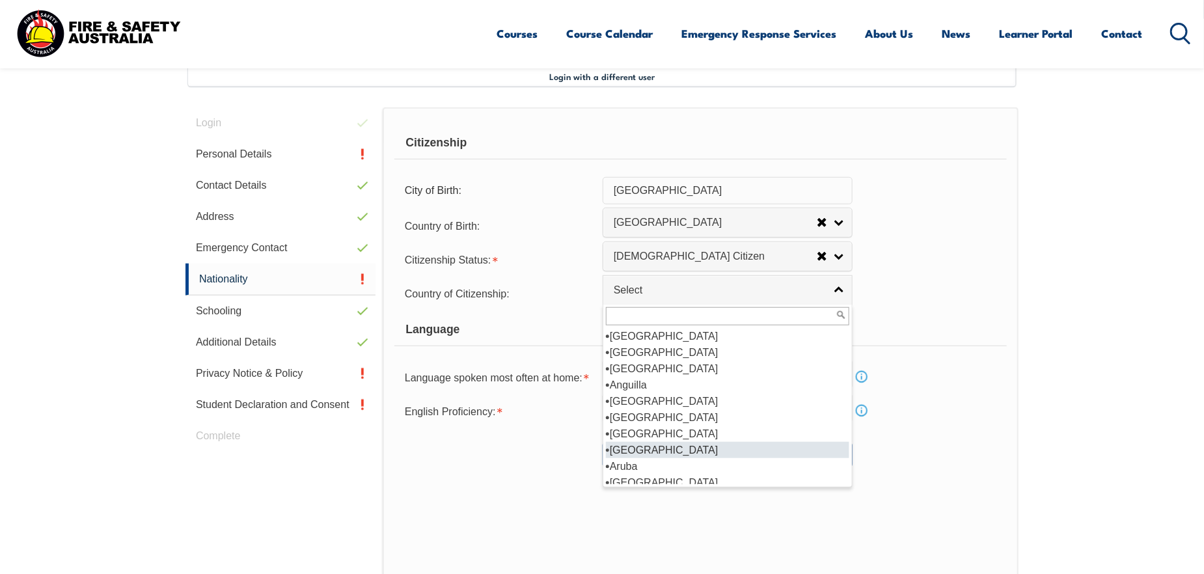
scroll to position [104, 0]
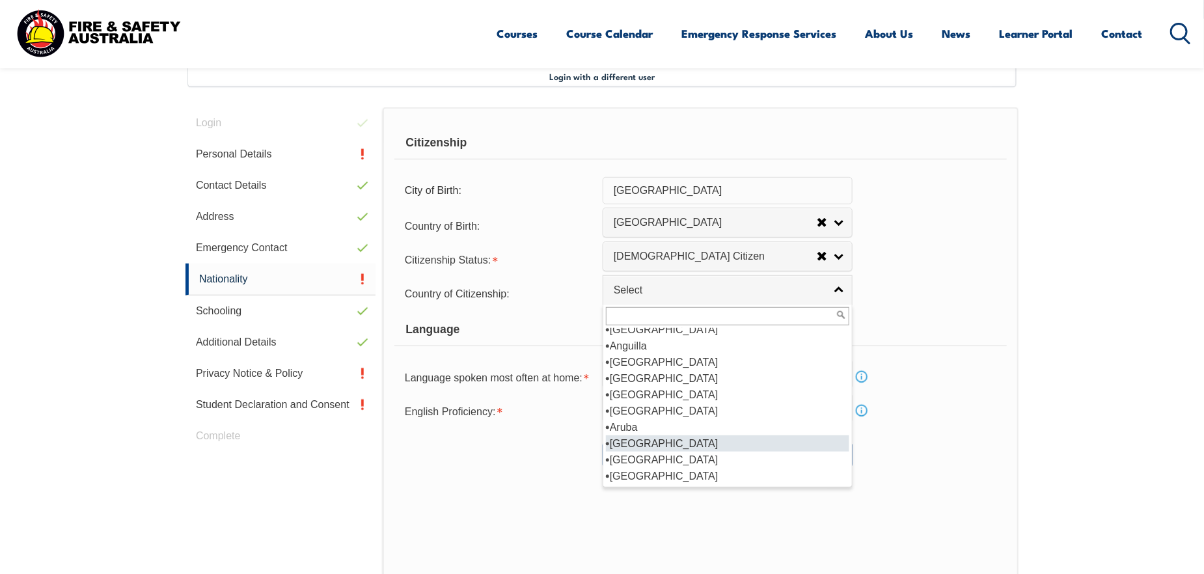
click at [675, 447] on li "[GEOGRAPHIC_DATA]" at bounding box center [727, 443] width 243 height 16
select select "1101"
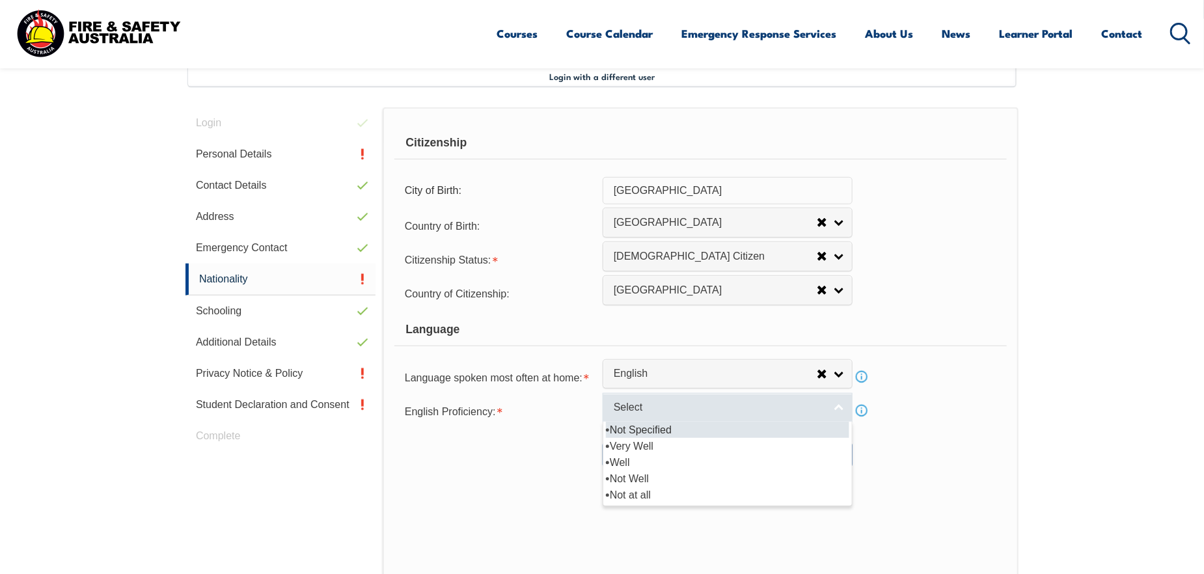
click at [697, 409] on span "Select" at bounding box center [719, 408] width 211 height 14
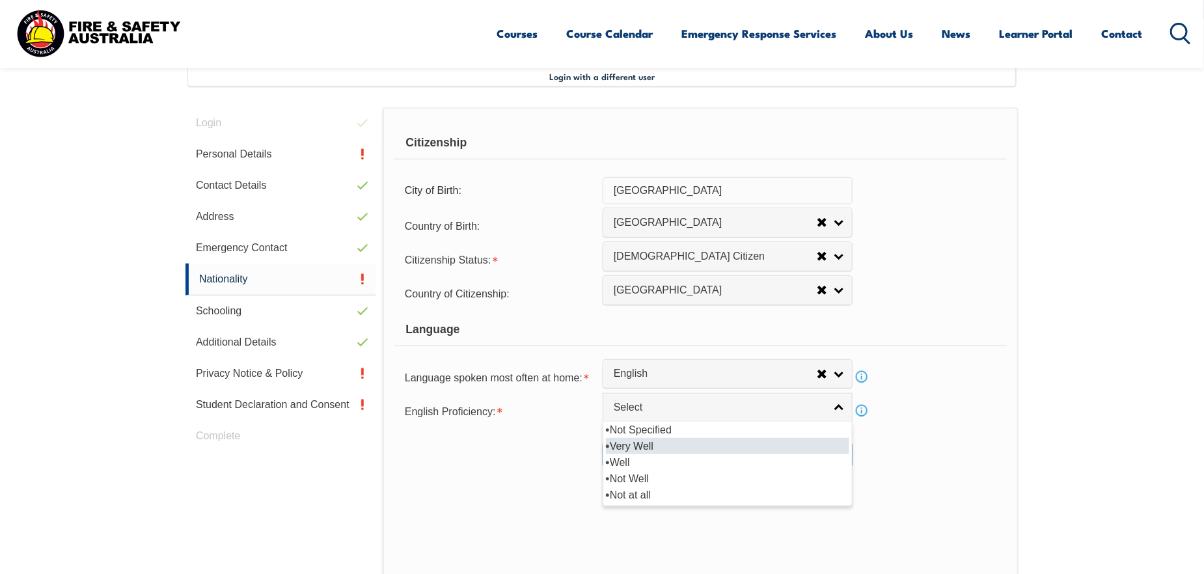
click at [682, 448] on li "Very Well" at bounding box center [727, 446] width 243 height 16
select select "1"
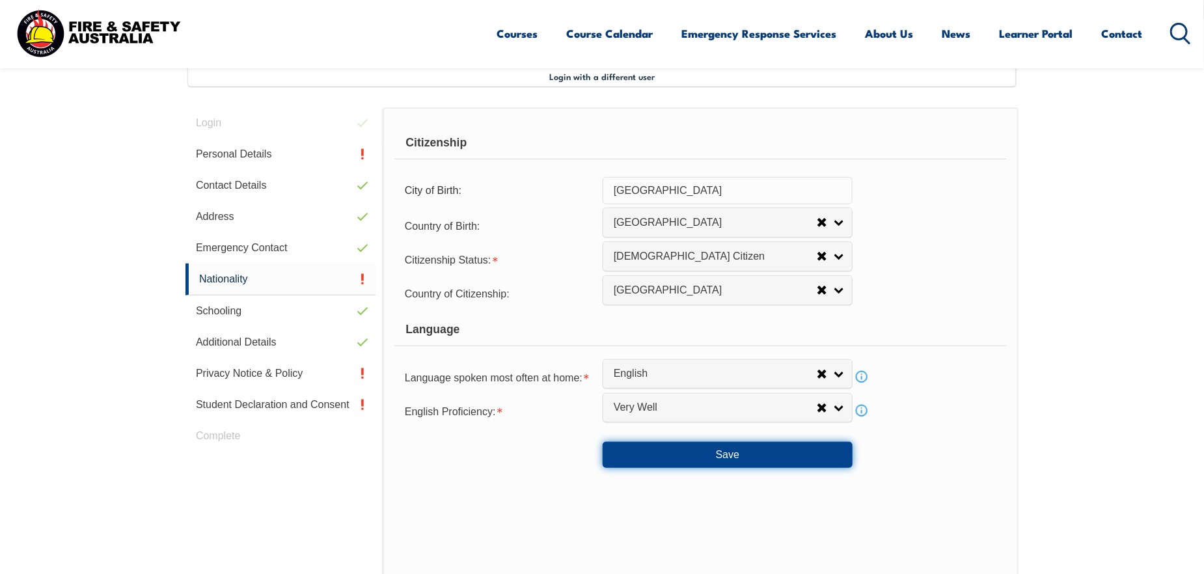
click at [686, 453] on button "Save" at bounding box center [728, 455] width 250 height 26
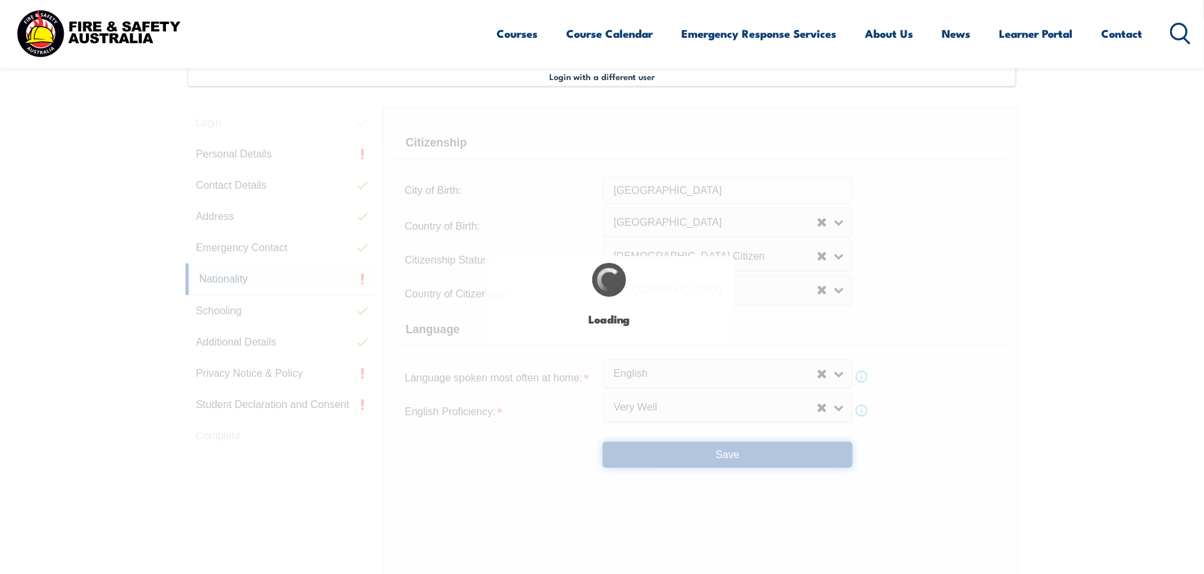
select select "true"
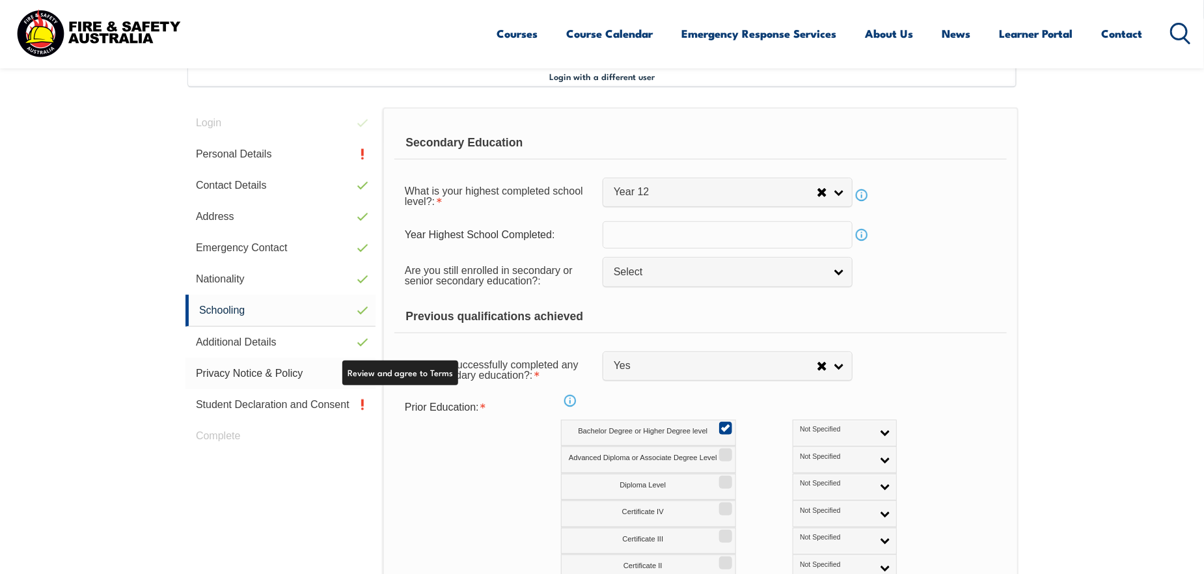
click at [279, 375] on link "Privacy Notice & Policy" at bounding box center [280, 373] width 190 height 31
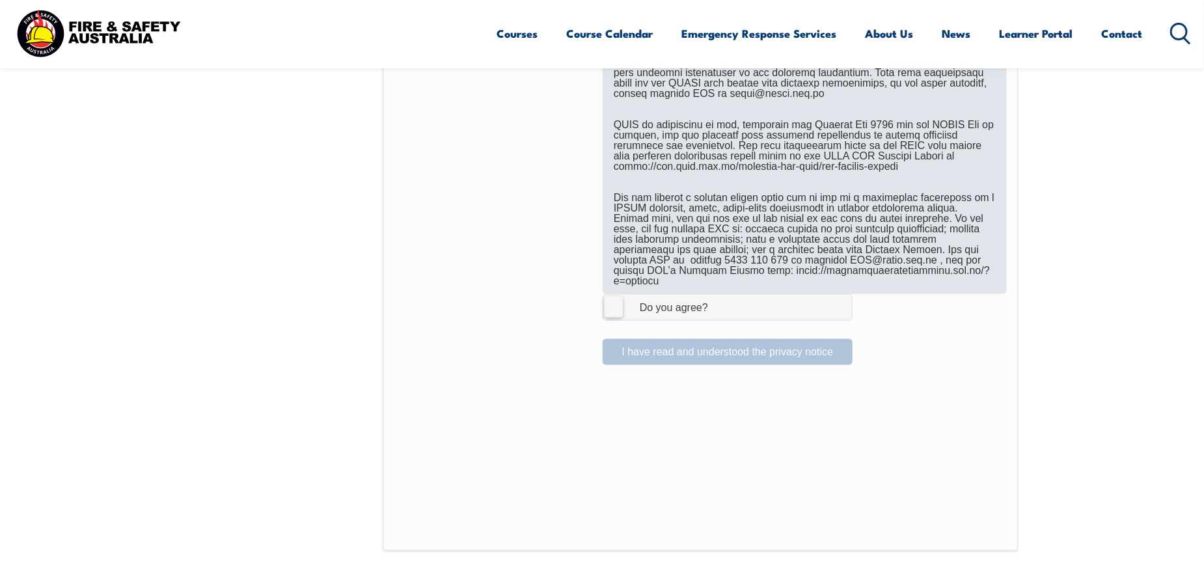
scroll to position [809, 0]
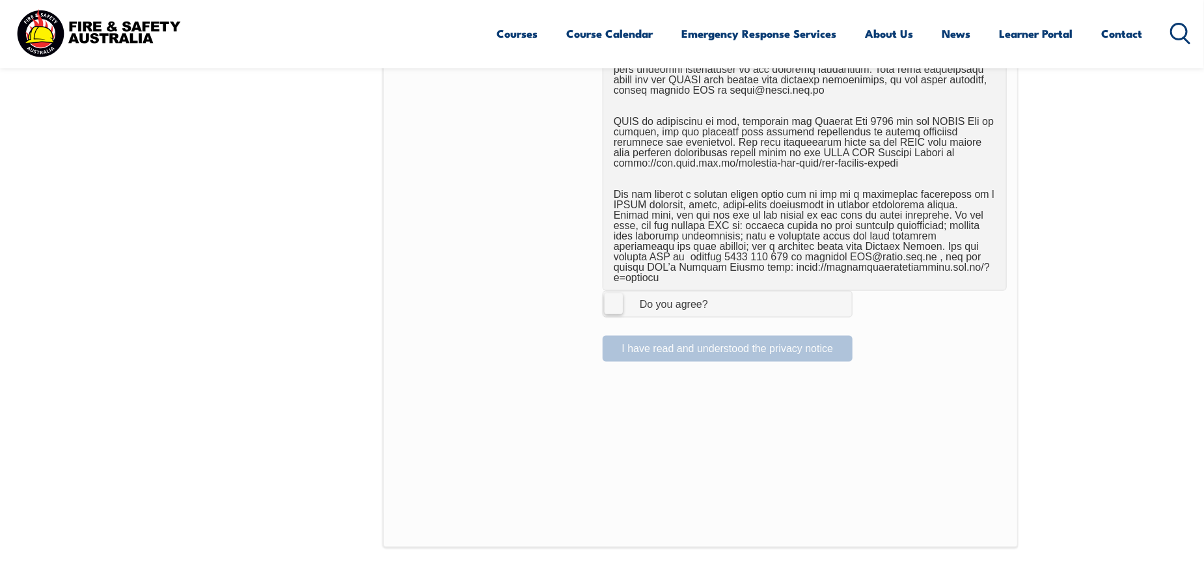
click at [618, 298] on label "I Agree Do you agree?" at bounding box center [728, 304] width 250 height 26
click at [718, 298] on input "I Agree Do you agree?" at bounding box center [729, 304] width 22 height 25
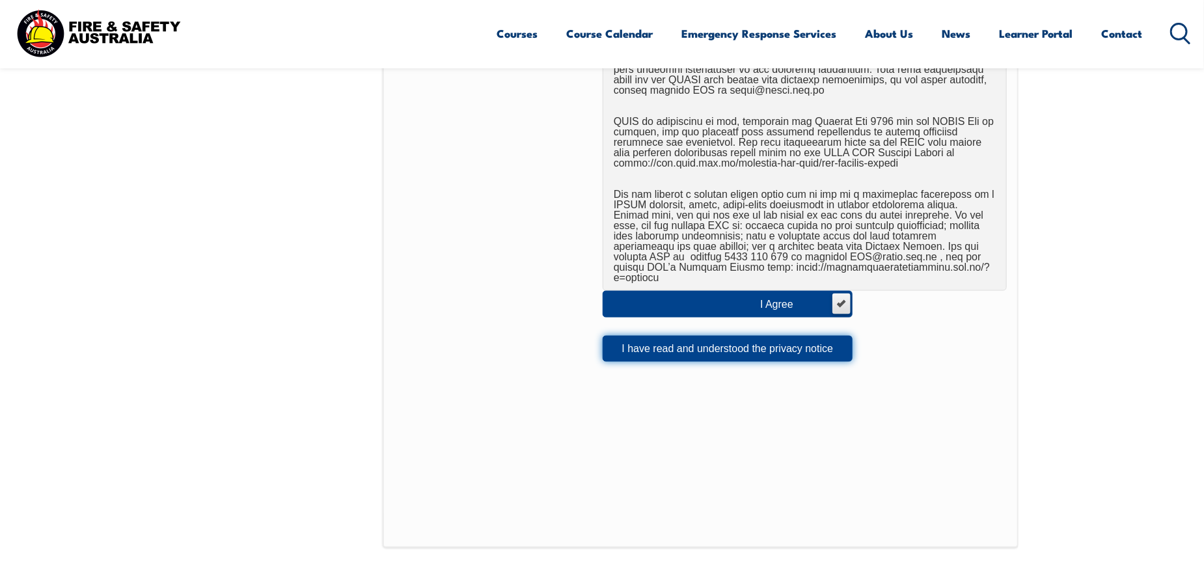
click at [718, 340] on button "I have read and understood the privacy notice" at bounding box center [728, 349] width 250 height 26
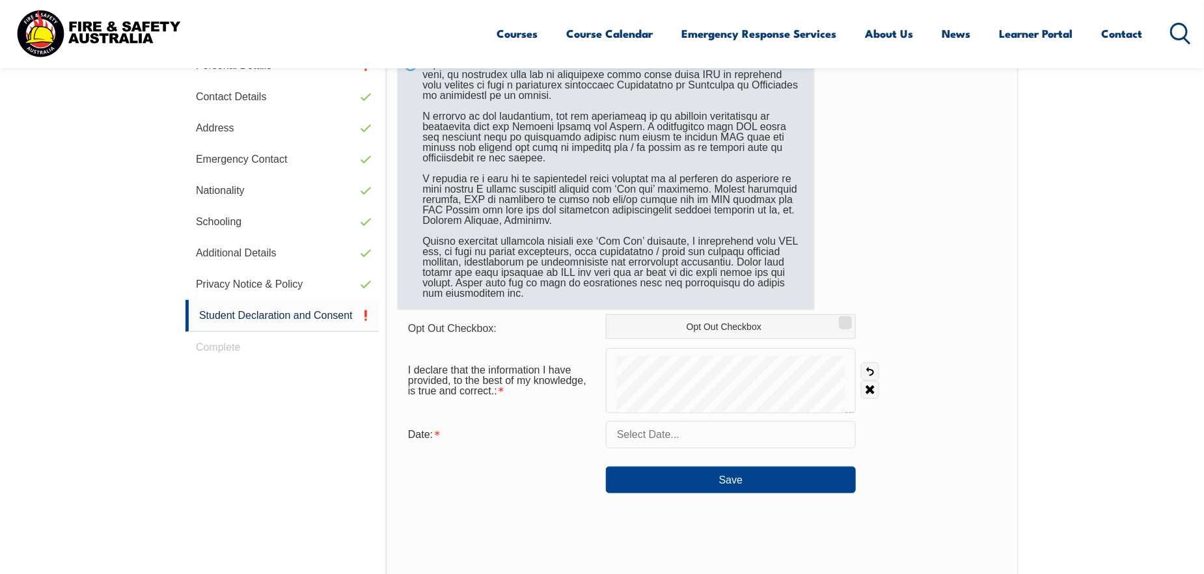
scroll to position [419, 0]
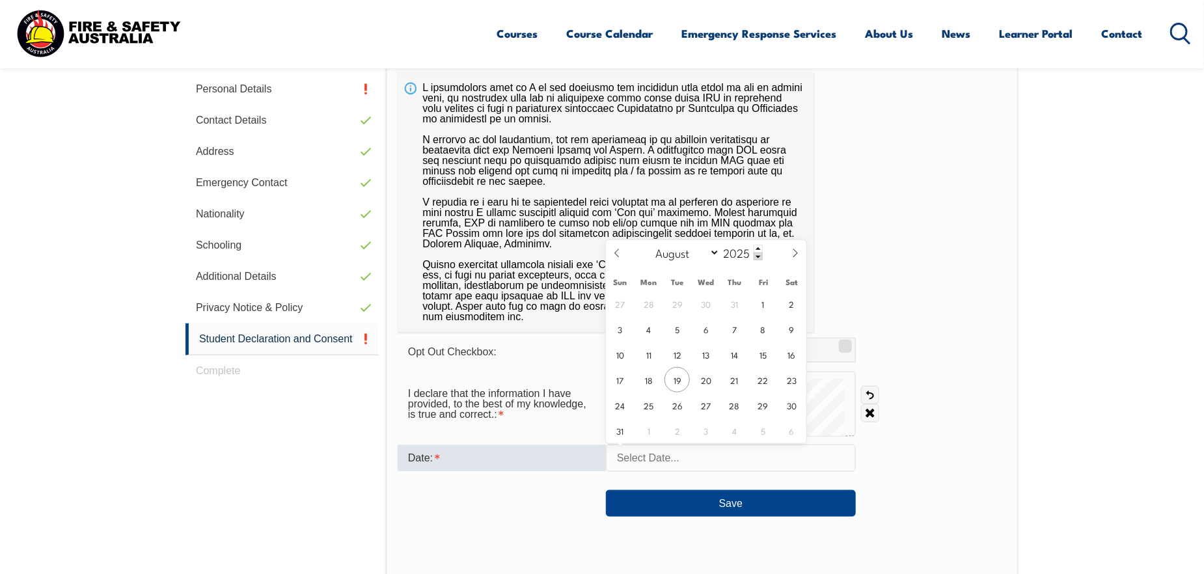
click at [646, 457] on input "text" at bounding box center [731, 457] width 250 height 27
click at [680, 377] on span "19" at bounding box center [676, 379] width 25 height 25
type input "August 19, 2025"
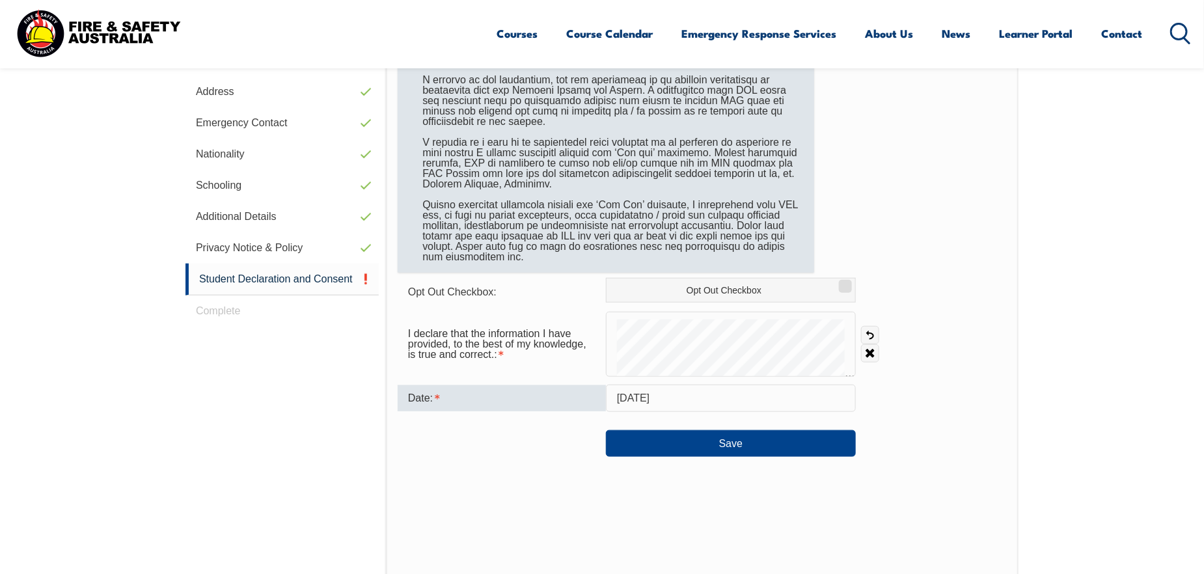
scroll to position [484, 0]
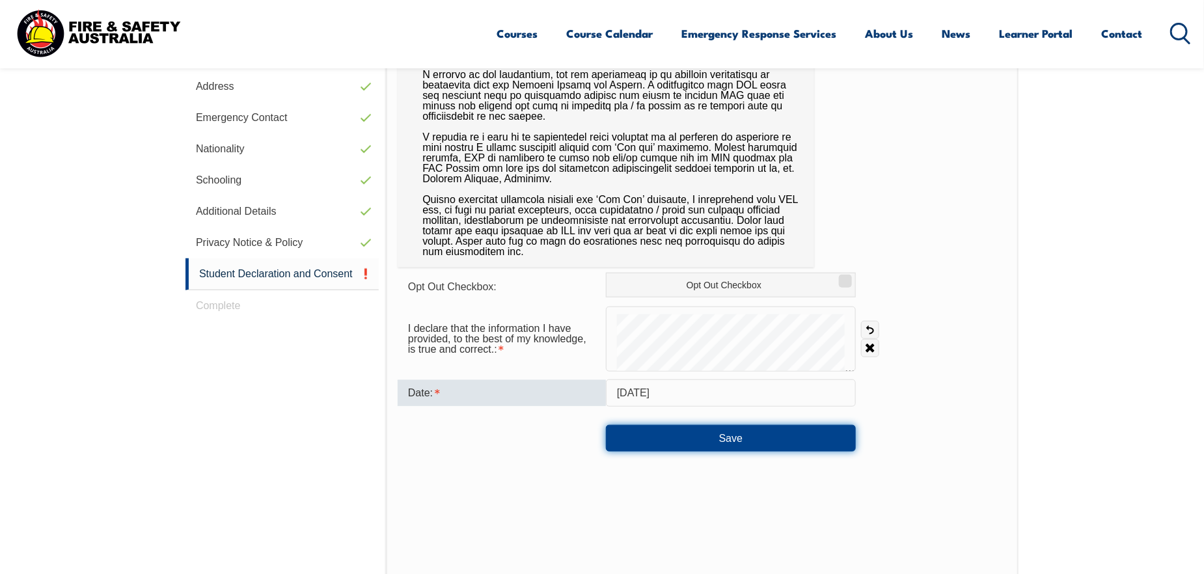
click at [649, 442] on button "Save" at bounding box center [731, 438] width 250 height 26
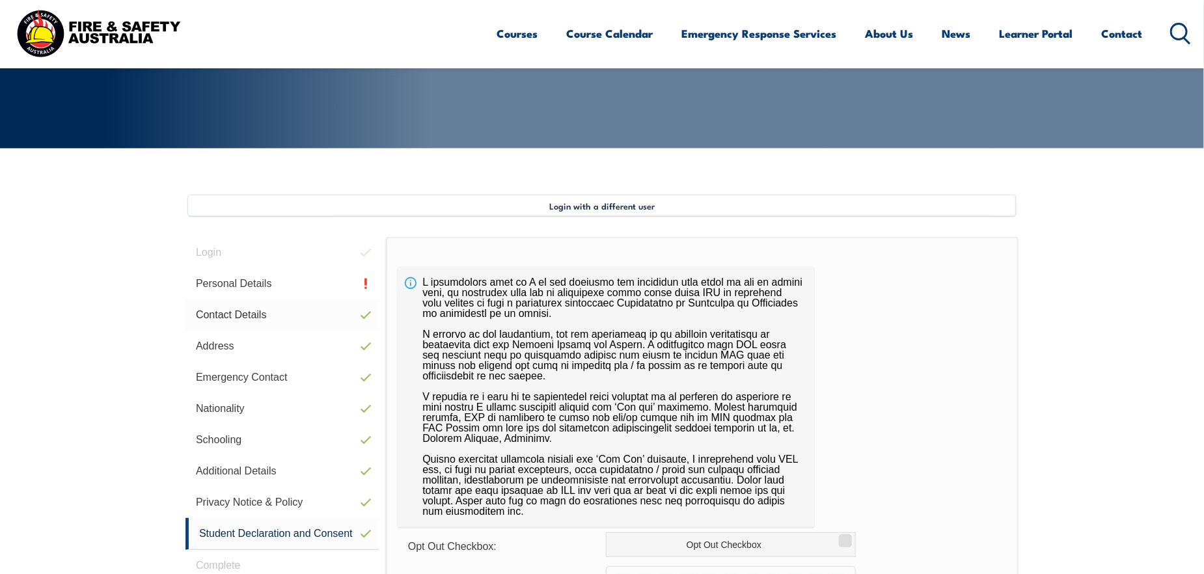
scroll to position [224, 0]
click at [230, 286] on link "Personal Details" at bounding box center [281, 284] width 193 height 31
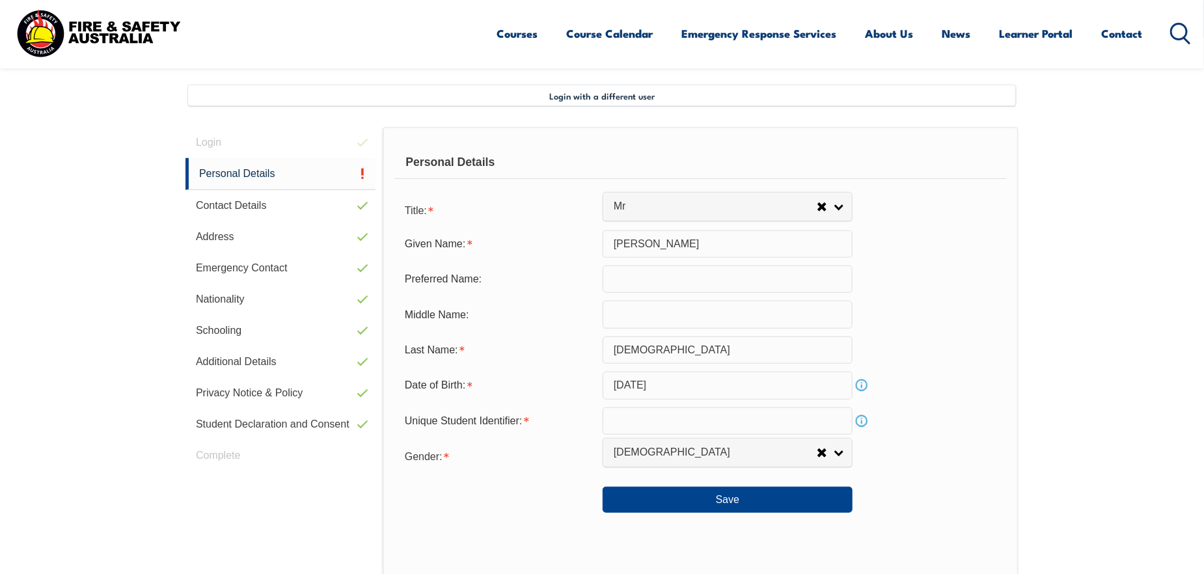
scroll to position [354, 0]
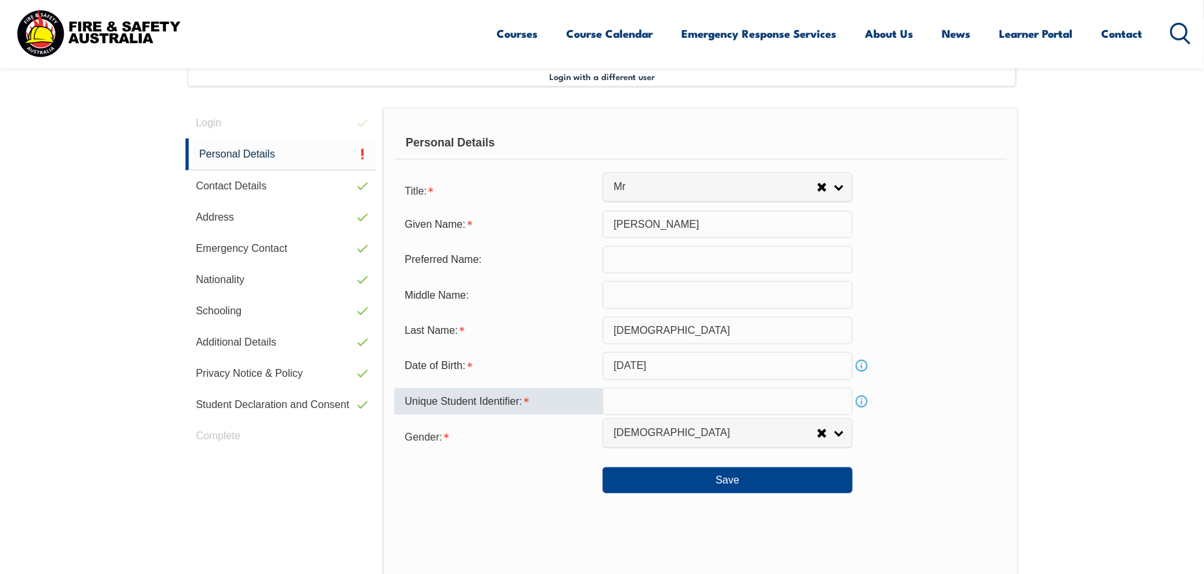
click at [636, 401] on input "text" at bounding box center [728, 401] width 250 height 27
click at [860, 400] on link "Info" at bounding box center [861, 401] width 18 height 18
